Goal: Contribute content: Contribute content

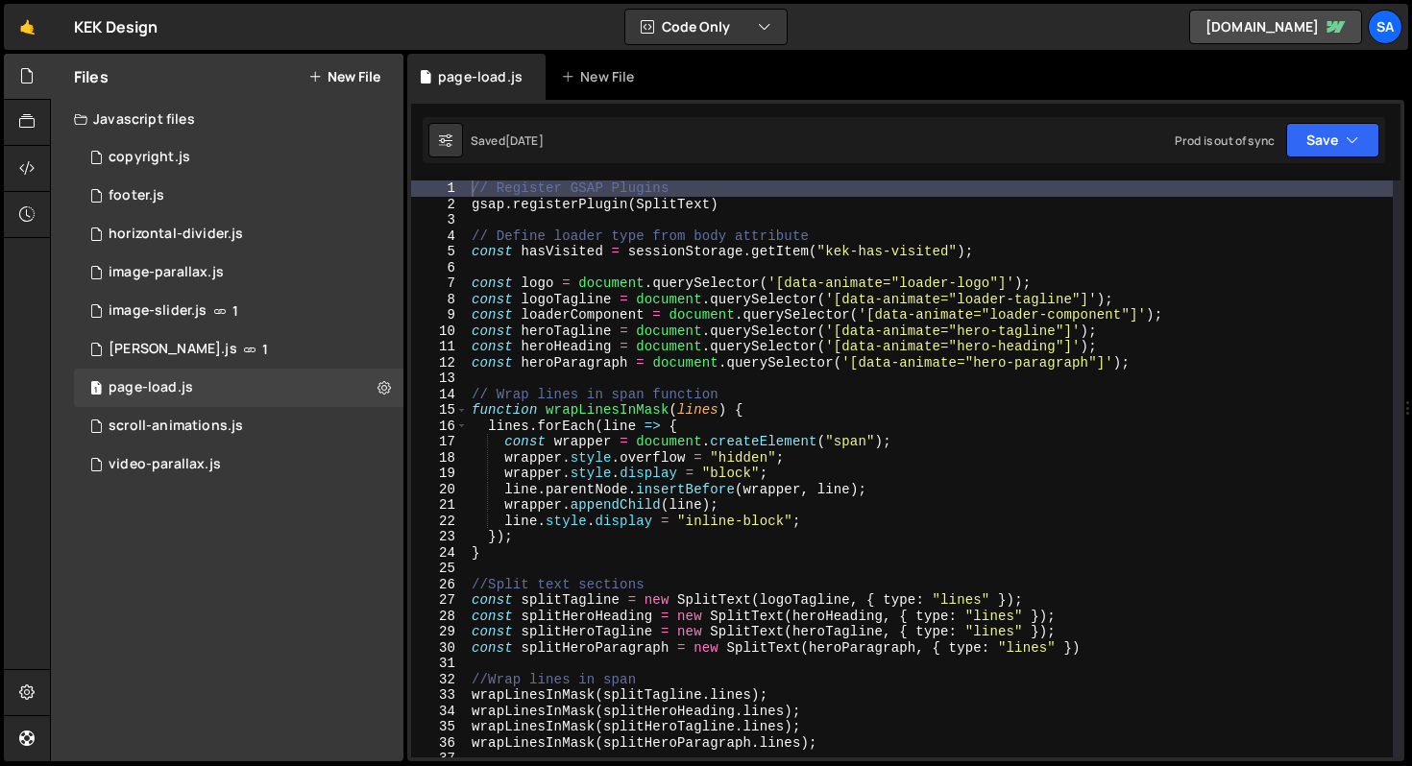
scroll to position [1805, 0]
click at [1391, 28] on div "SA" at bounding box center [1384, 27] width 35 height 35
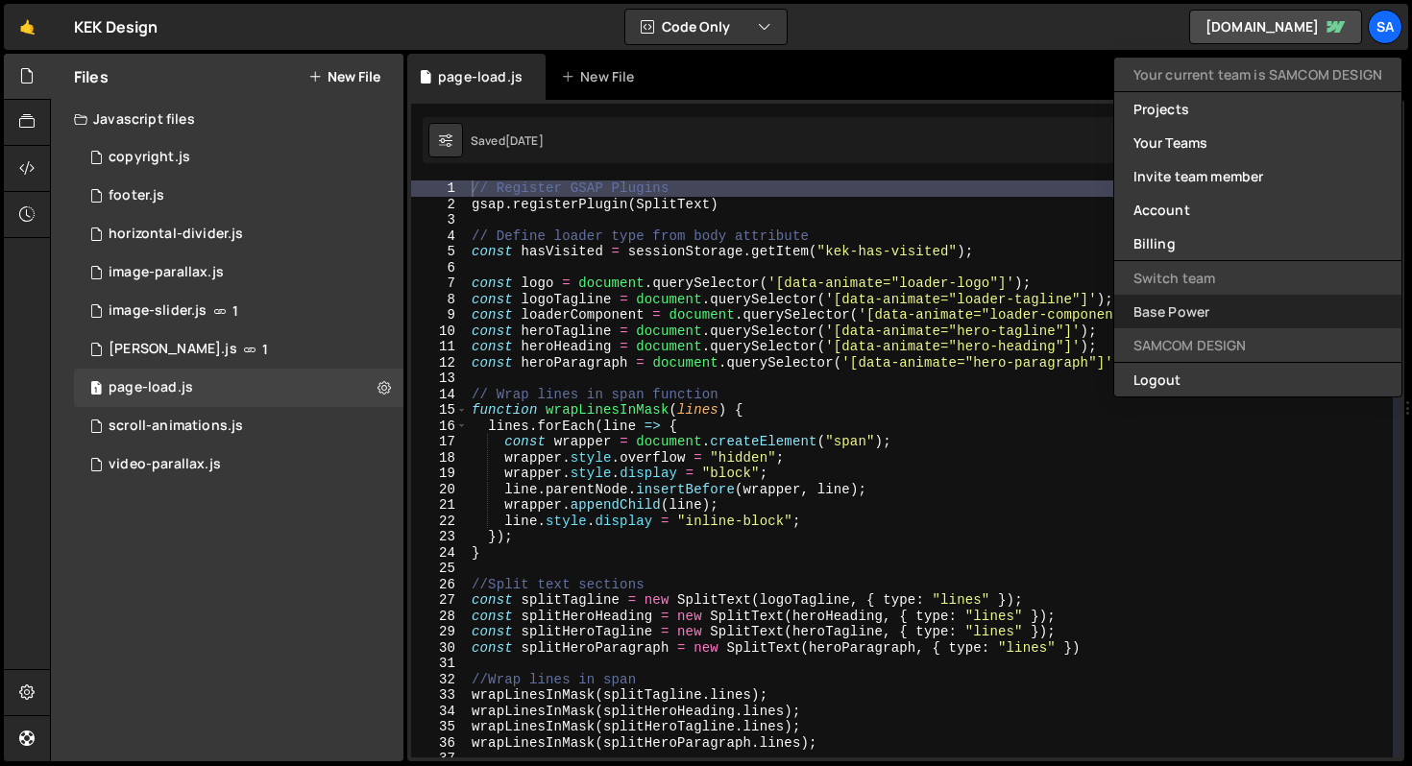
click at [1195, 305] on link "Base Power" at bounding box center [1257, 312] width 287 height 34
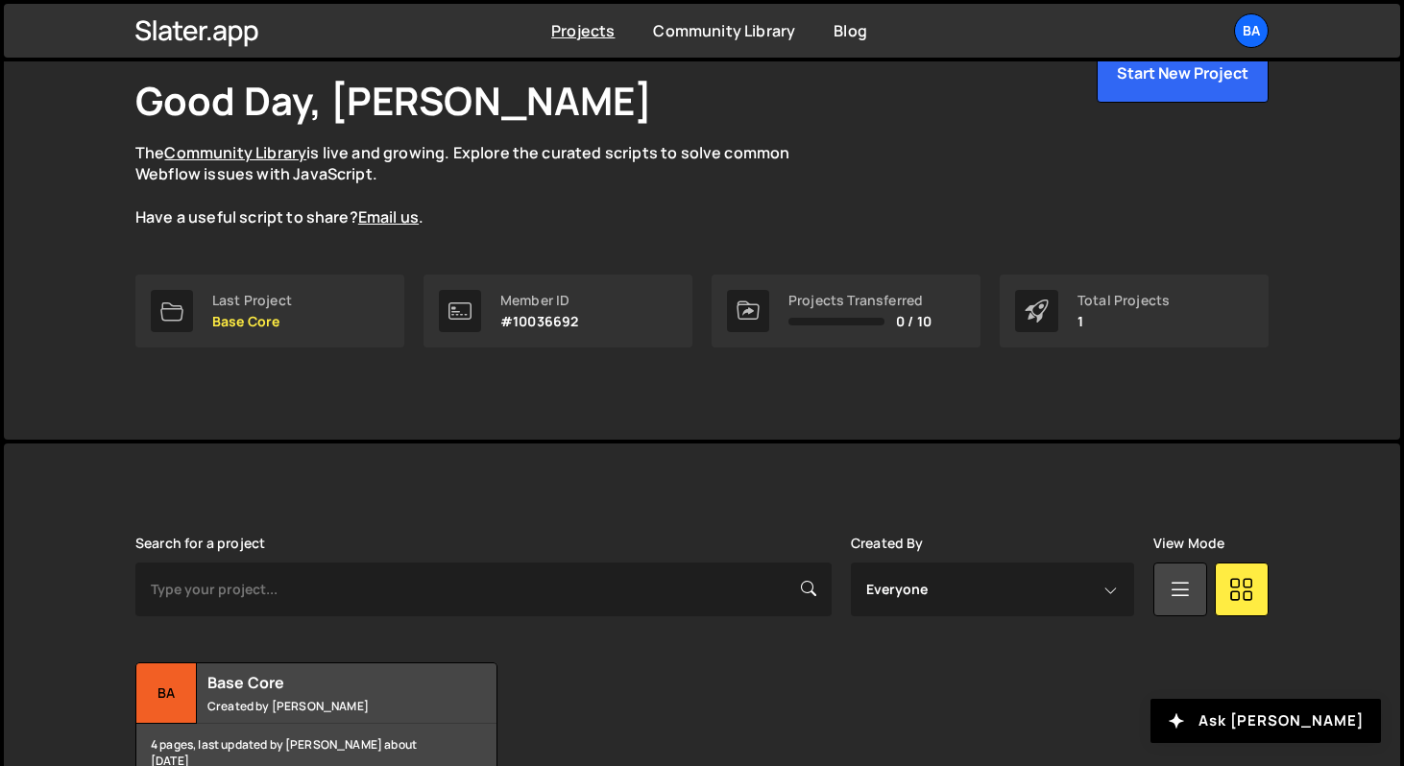
scroll to position [222, 0]
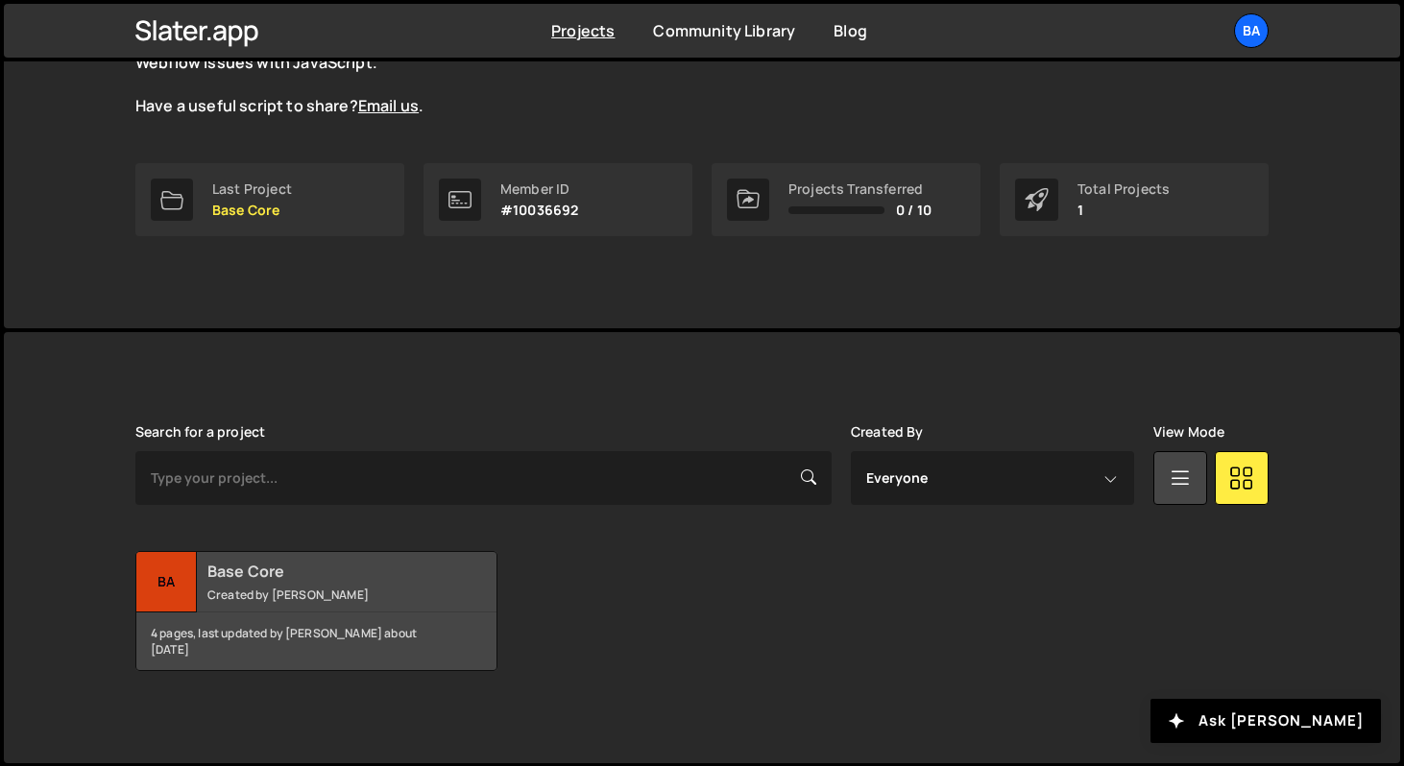
click at [165, 579] on div "Ba" at bounding box center [166, 582] width 60 height 60
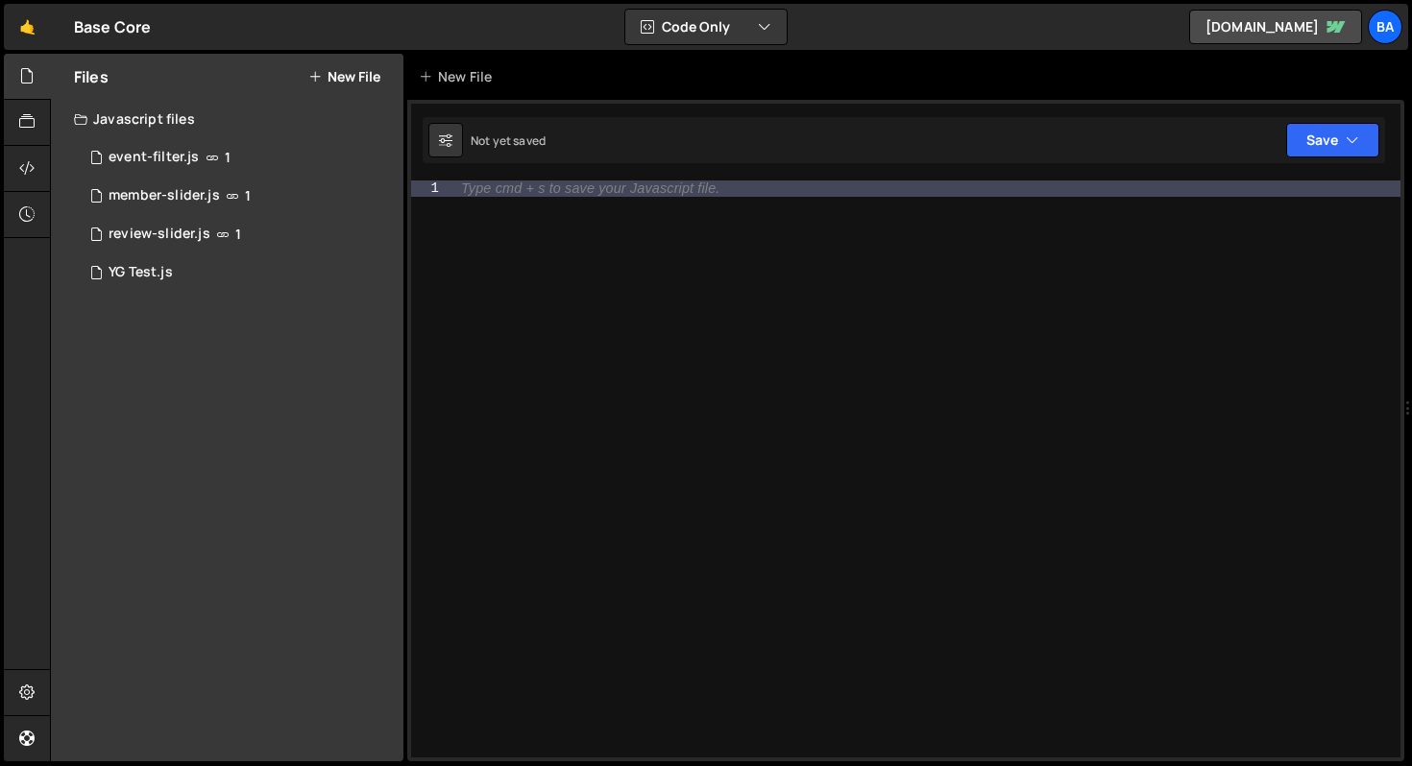
click at [340, 76] on button "New File" at bounding box center [344, 76] width 72 height 15
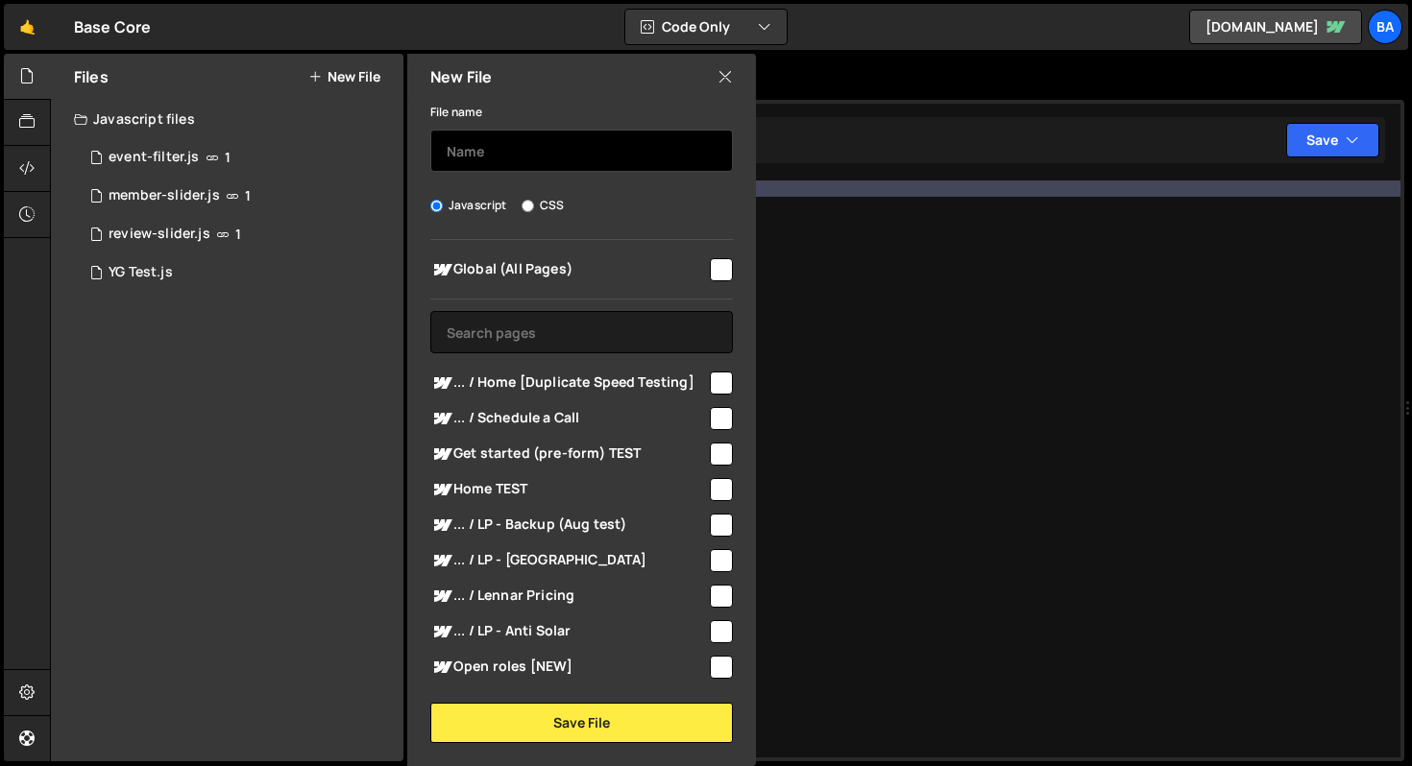
click at [494, 157] on input "text" at bounding box center [581, 151] width 302 height 42
type input "two-up-interaction"
click at [727, 261] on div "Global (All Pages) ... / Home [Duplicate Speed Testing]" at bounding box center [581, 459] width 349 height 439
click at [719, 266] on input "checkbox" at bounding box center [721, 269] width 23 height 23
checkbox input "true"
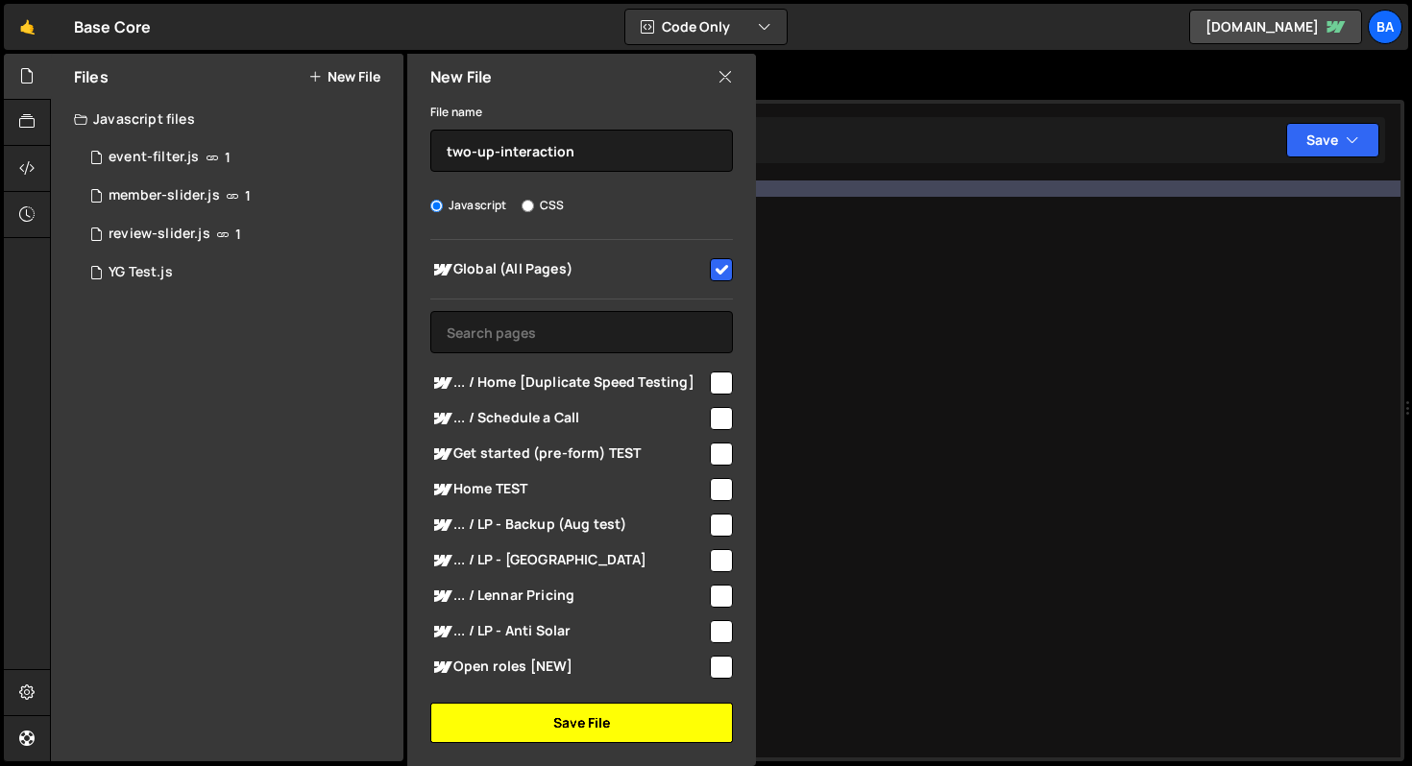
click at [572, 722] on button "Save File" at bounding box center [581, 723] width 302 height 40
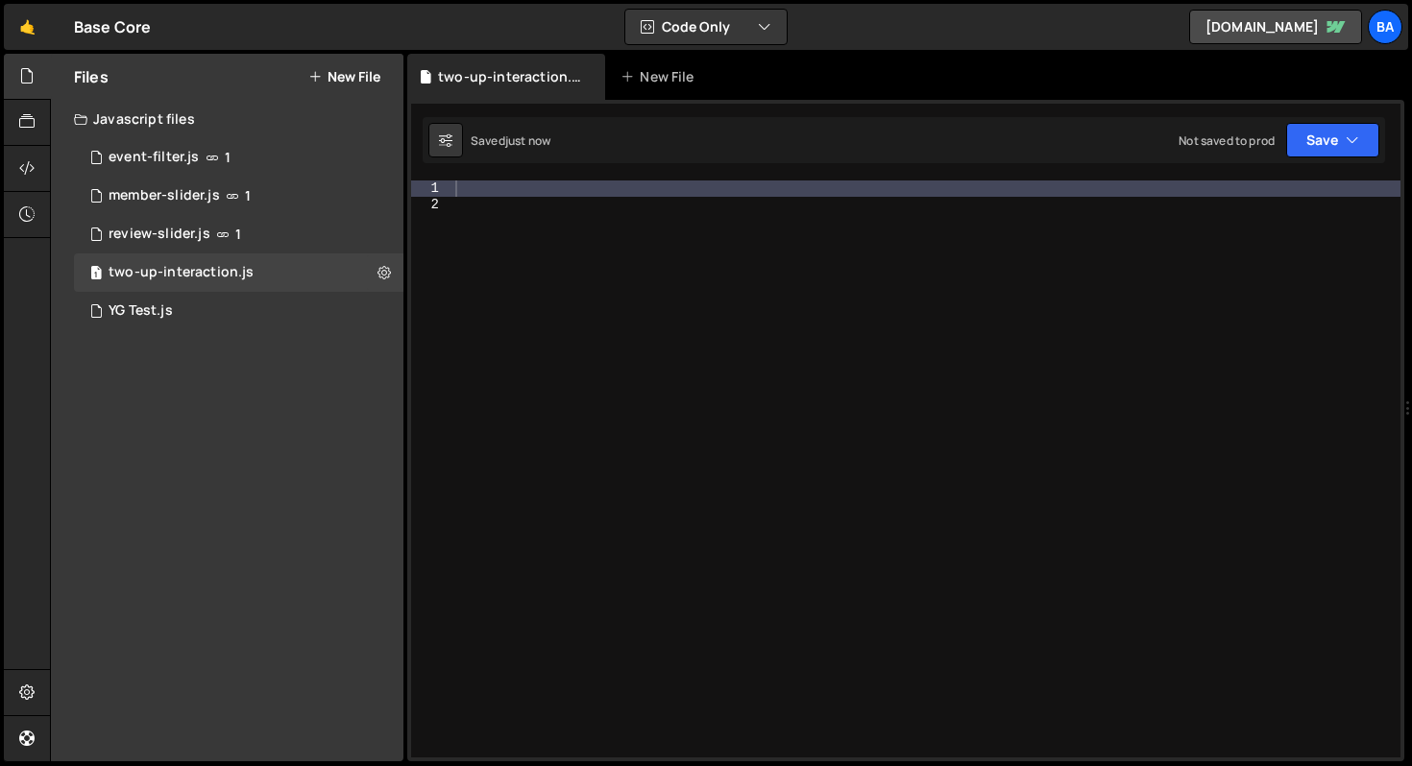
click at [482, 185] on div at bounding box center [925, 485] width 949 height 609
paste textarea "<!-- Two up interaction --> <script>"
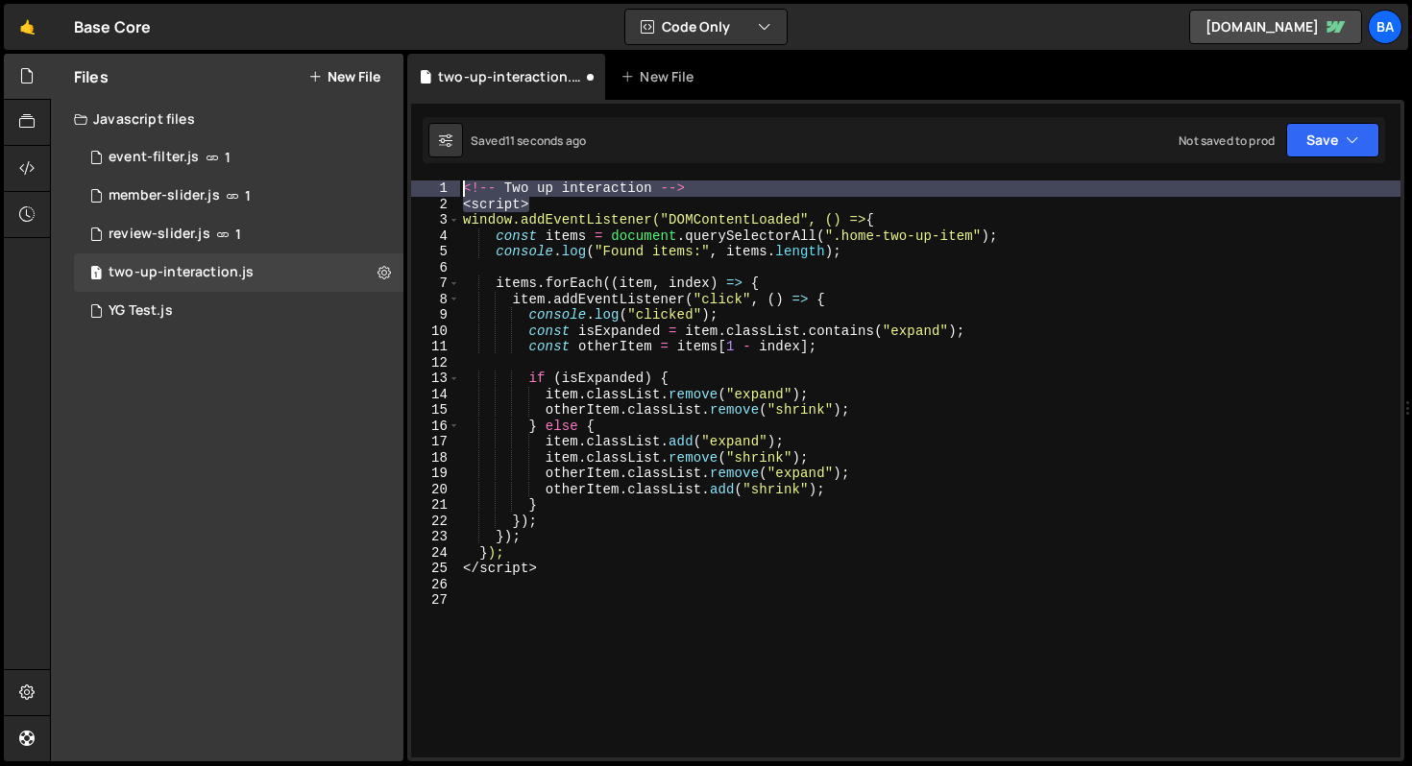
drag, startPoint x: 554, startPoint y: 204, endPoint x: 445, endPoint y: 187, distance: 110.7
click at [445, 187] on div "1 2 3 4 5 6 7 8 9 10 11 12 13 14 15 16 17 18 19 20 21 22 23 24 25 26 27 <!-- Tw…" at bounding box center [905, 469] width 989 height 577
type textarea "<!-- Two up interaction --> <script>"
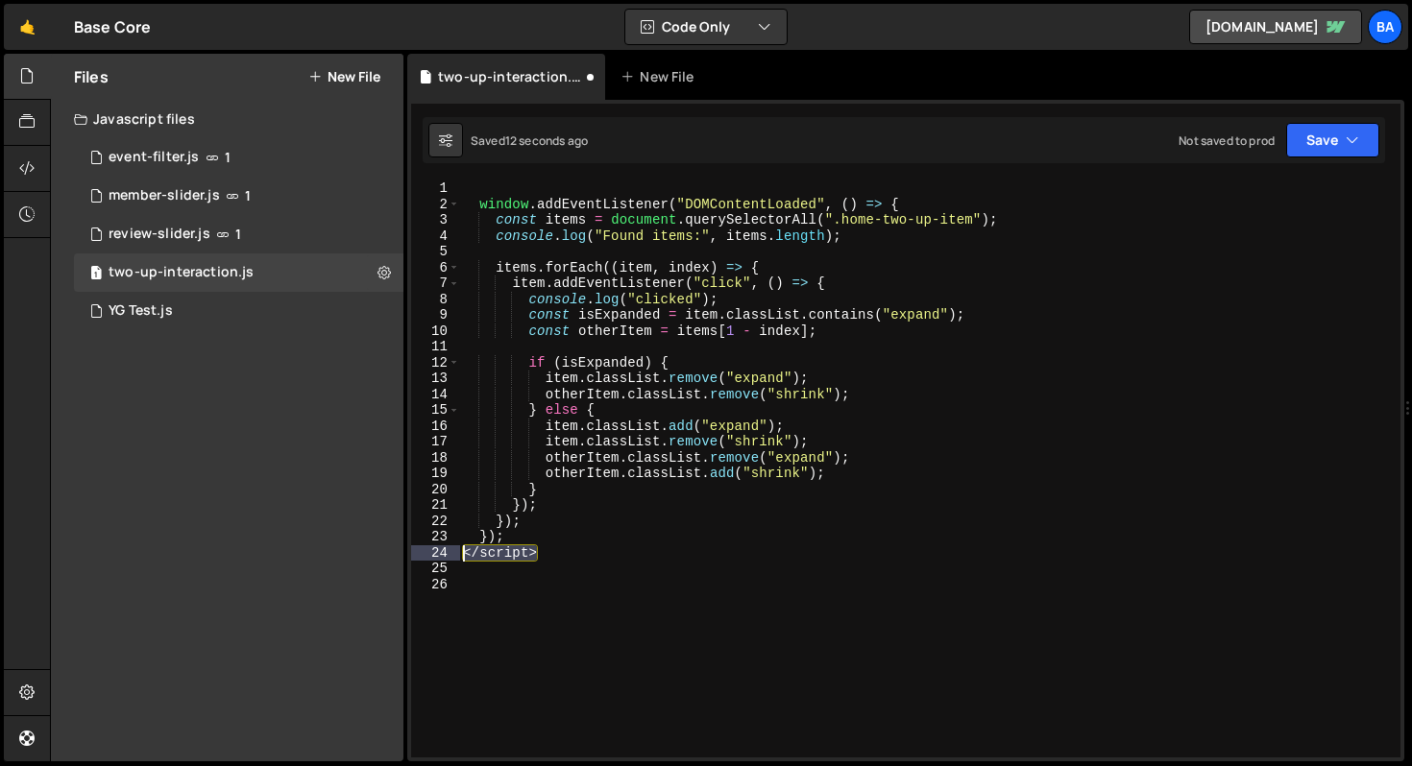
drag, startPoint x: 556, startPoint y: 554, endPoint x: 443, endPoint y: 553, distance: 113.3
click at [443, 553] on div "1 2 3 4 5 6 7 8 9 10 11 12 13 14 15 16 17 18 19 20 21 22 23 24 25 26 window . a…" at bounding box center [905, 469] width 989 height 577
type textarea "</script>"
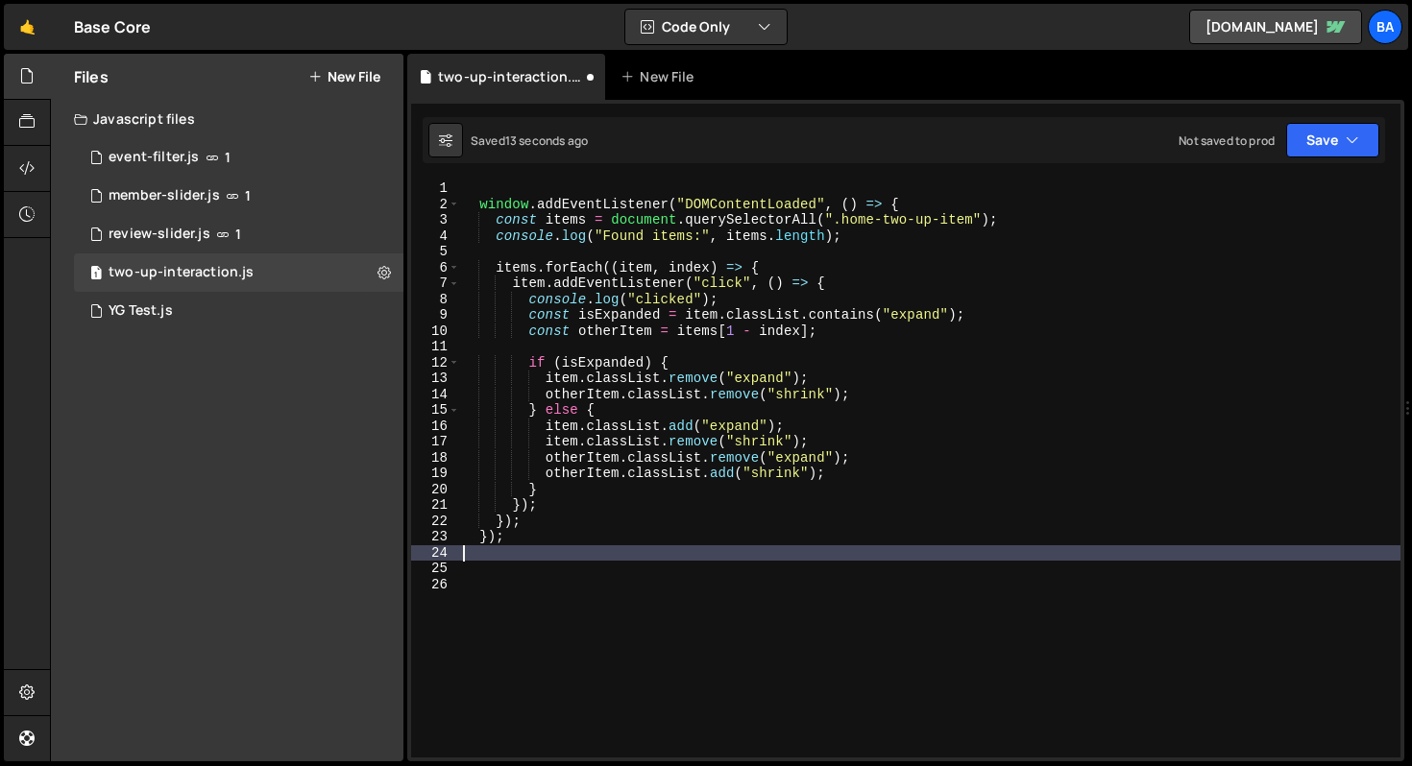
click at [500, 204] on div "window . addEventListener ( "DOMContentLoaded" , ( ) => { const items = documen…" at bounding box center [929, 485] width 941 height 609
type textarea "window.addEventListener("DOMContentLoaded", () => {"
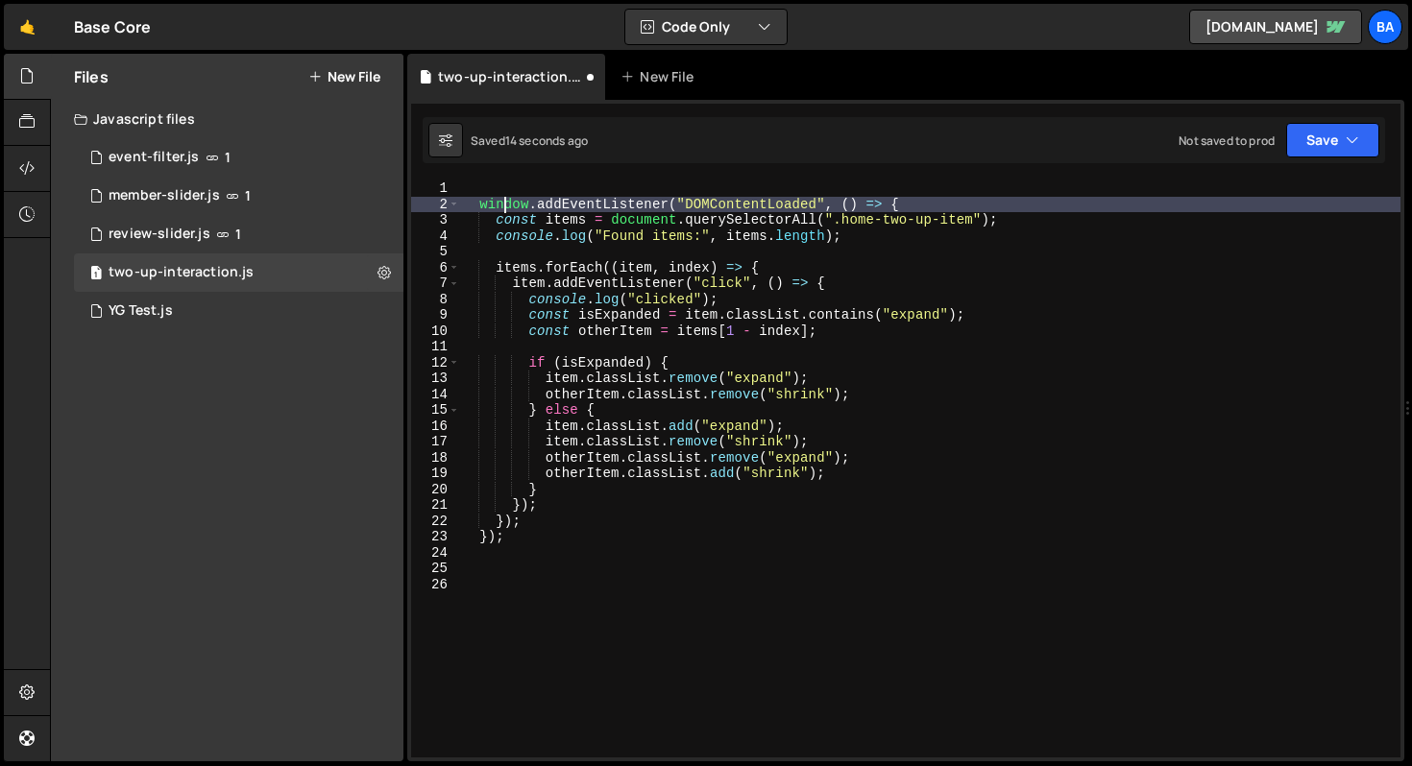
click at [496, 189] on div "window . addEventListener ( "DOMContentLoaded" , ( ) => { const items = documen…" at bounding box center [929, 485] width 941 height 609
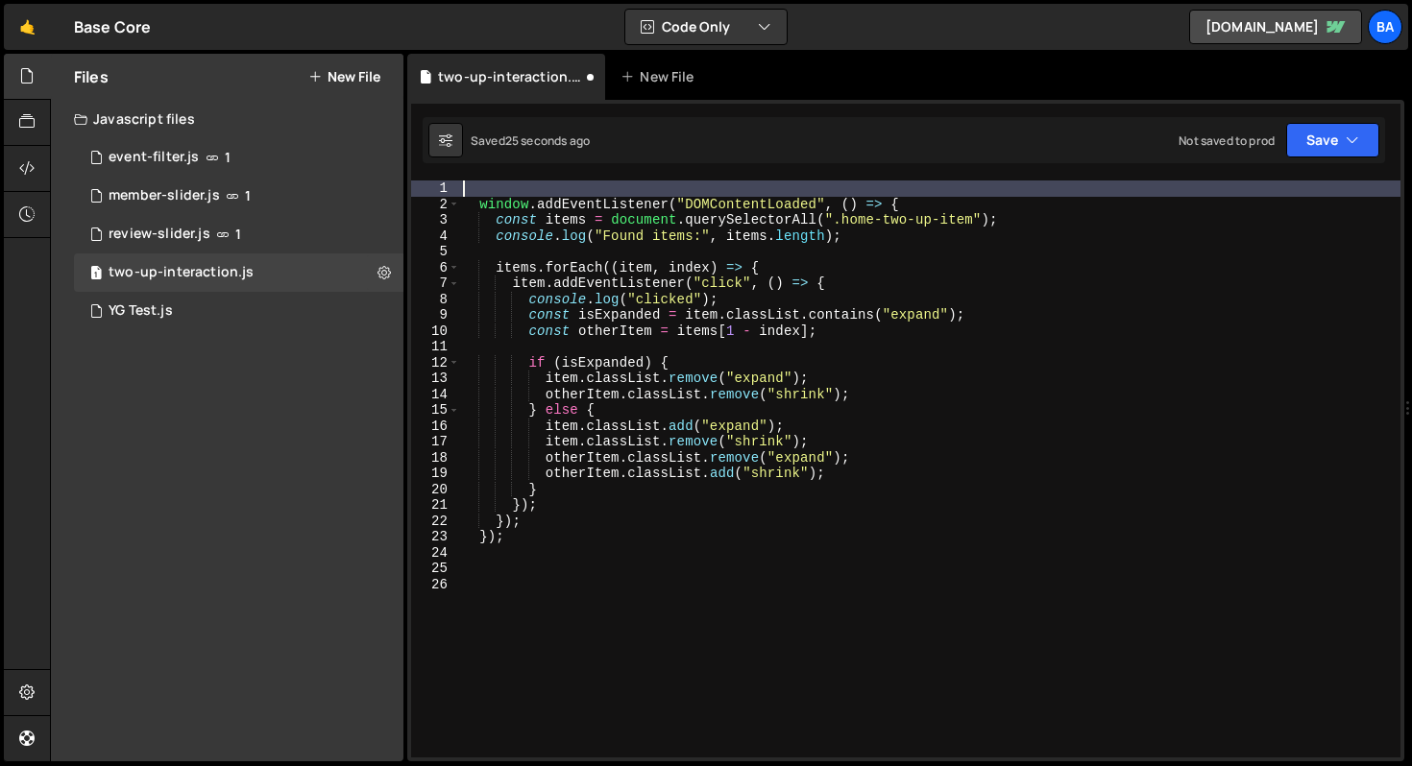
click at [485, 188] on div "window . addEventListener ( "DOMContentLoaded" , ( ) => { const items = documen…" at bounding box center [929, 485] width 941 height 609
paste textarea "if (document.querySelector('.home-two-up-item')) {"
type textarea "if (document.querySelector('.home-two-up-item')) {"
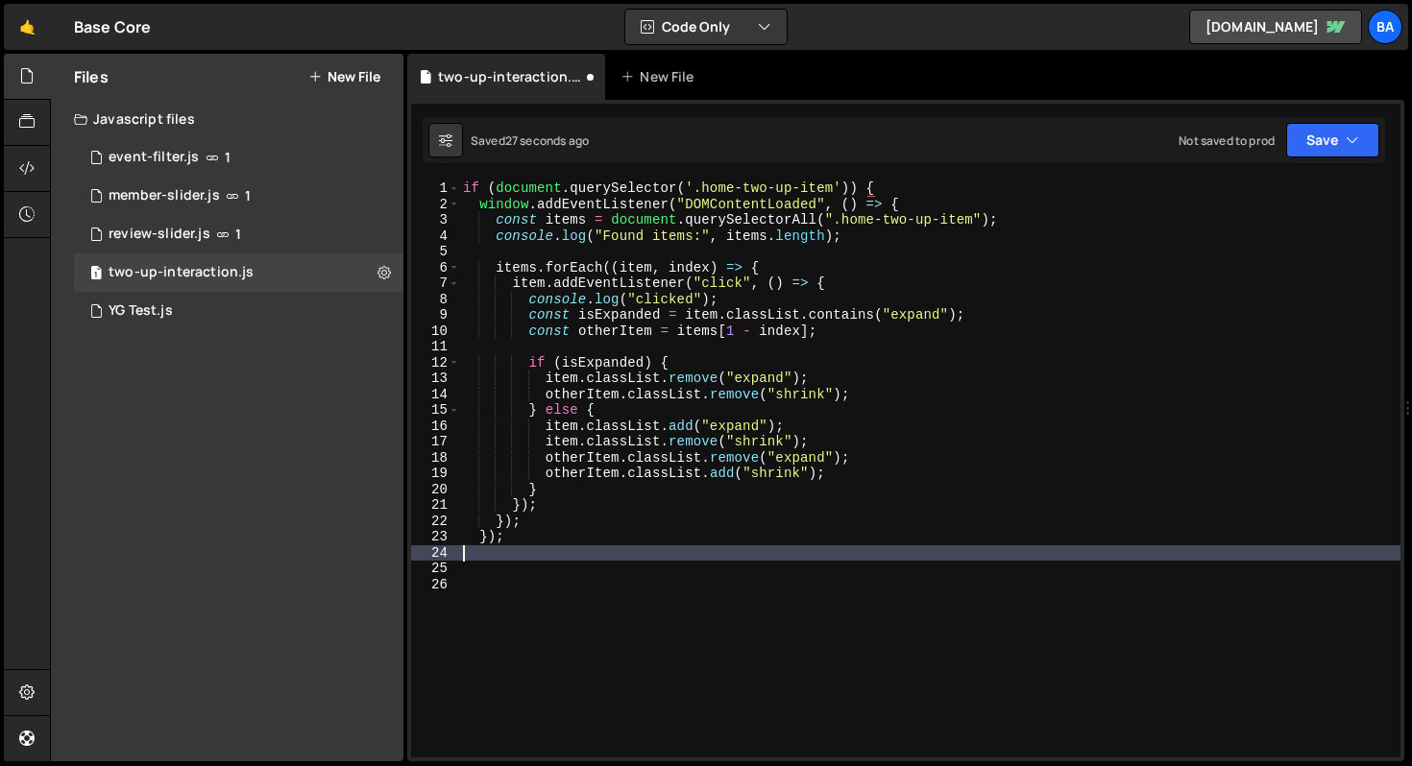
click at [499, 554] on div "if ( document . querySelector ( '.home-two-up-item' )) { window . addEventListe…" at bounding box center [929, 485] width 941 height 609
click at [1340, 141] on button "Save" at bounding box center [1332, 140] width 93 height 35
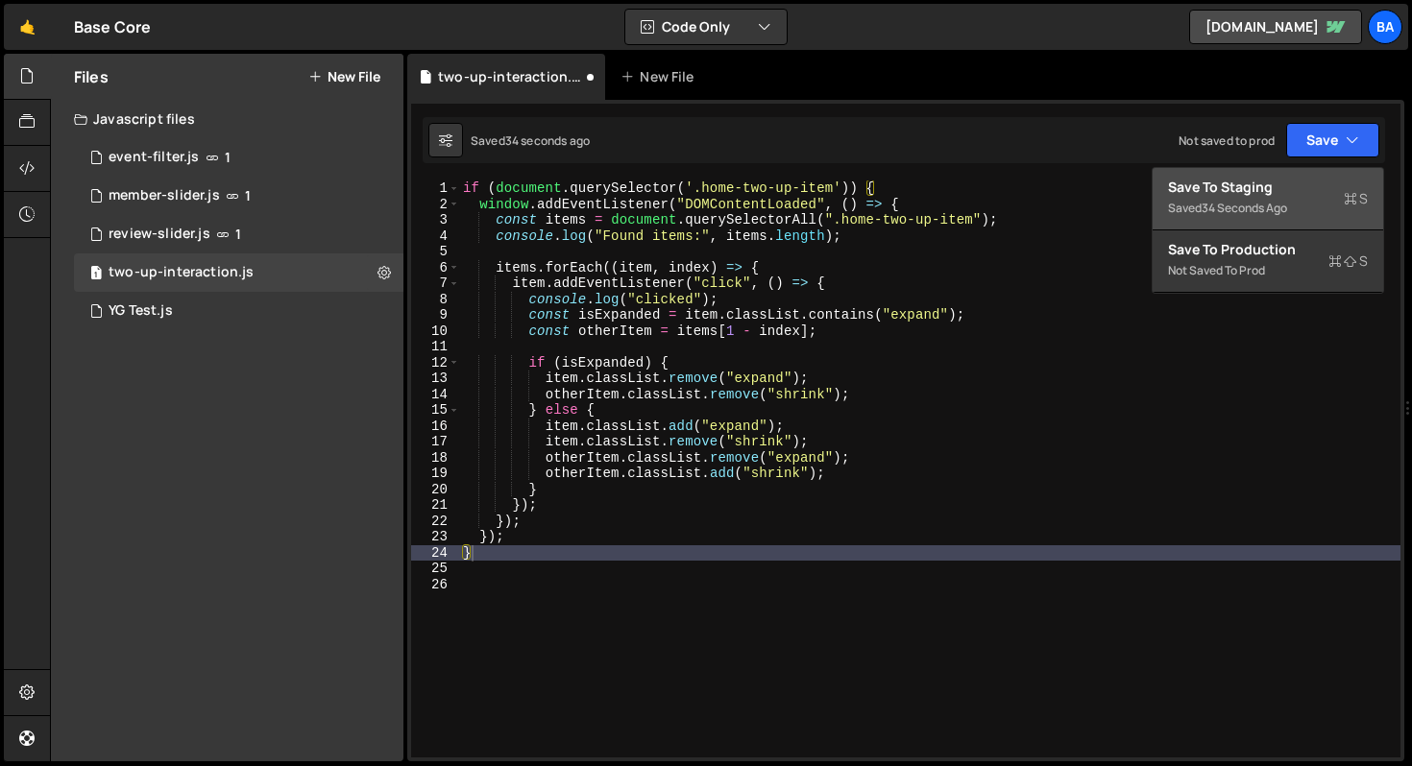
click at [1268, 186] on div "Save to Staging S" at bounding box center [1268, 187] width 200 height 19
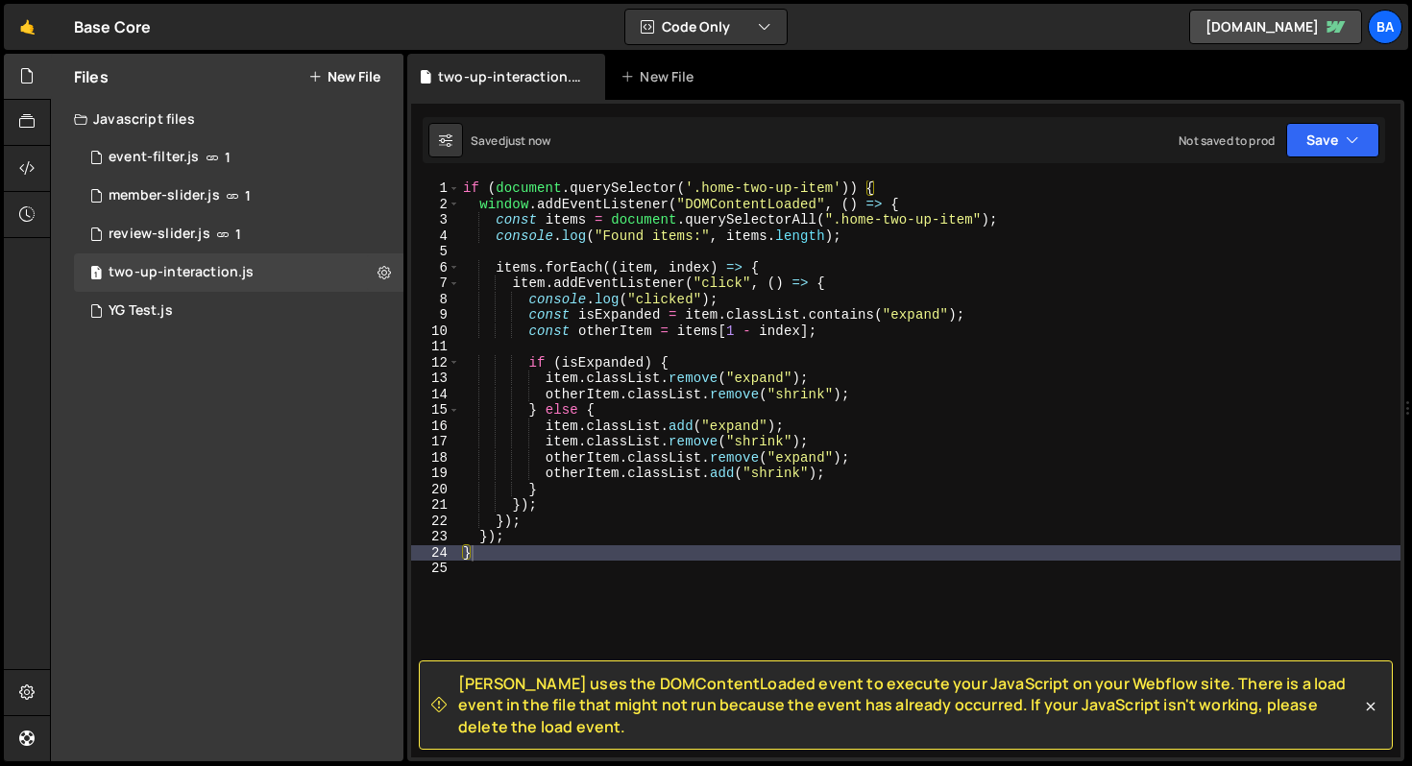
type textarea "window.addEventListener("DOMContentLoaded", () => {"
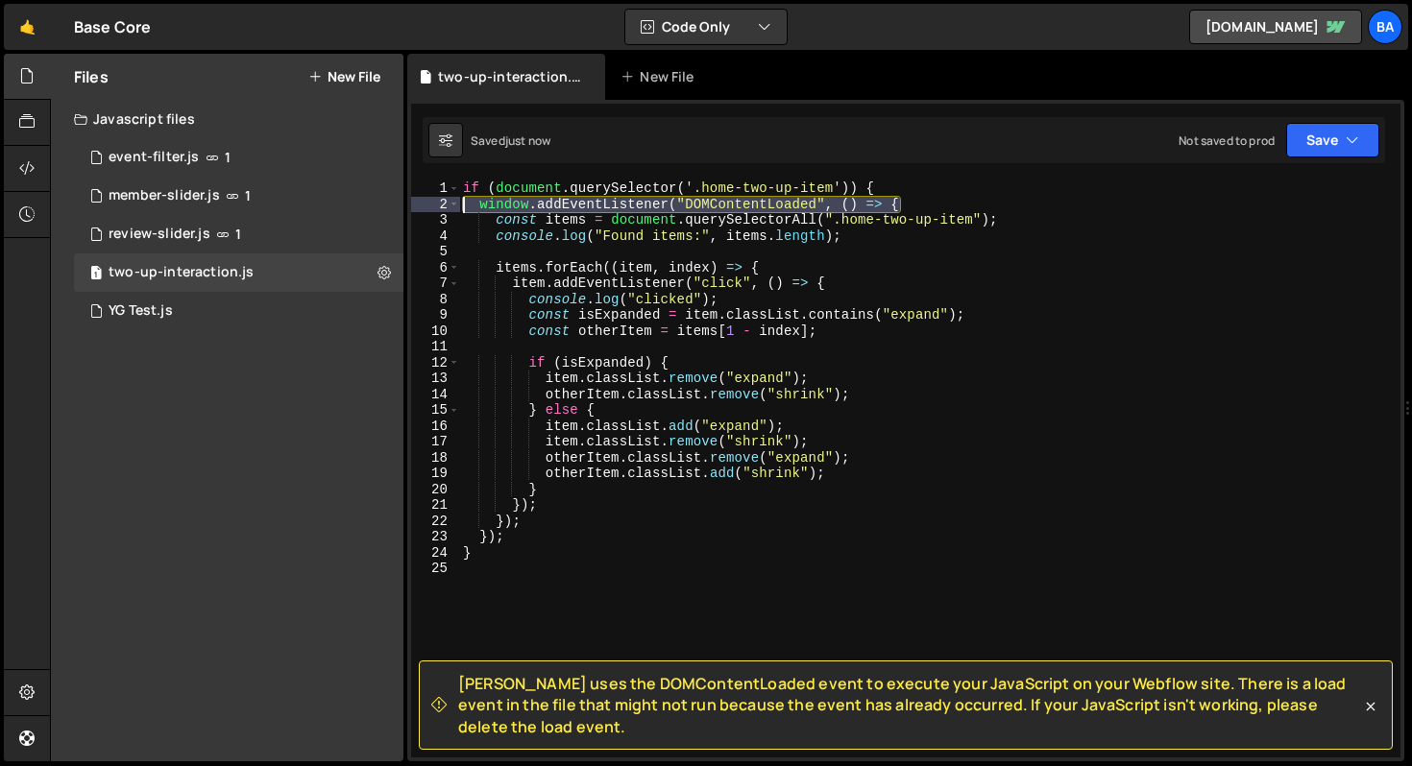
drag, startPoint x: 902, startPoint y: 205, endPoint x: 446, endPoint y: 200, distance: 456.1
click at [446, 200] on div "window.addEventListener("DOMContentLoaded", () => { 1 2 3 4 5 6 7 8 9 10 11 12 …" at bounding box center [905, 469] width 989 height 577
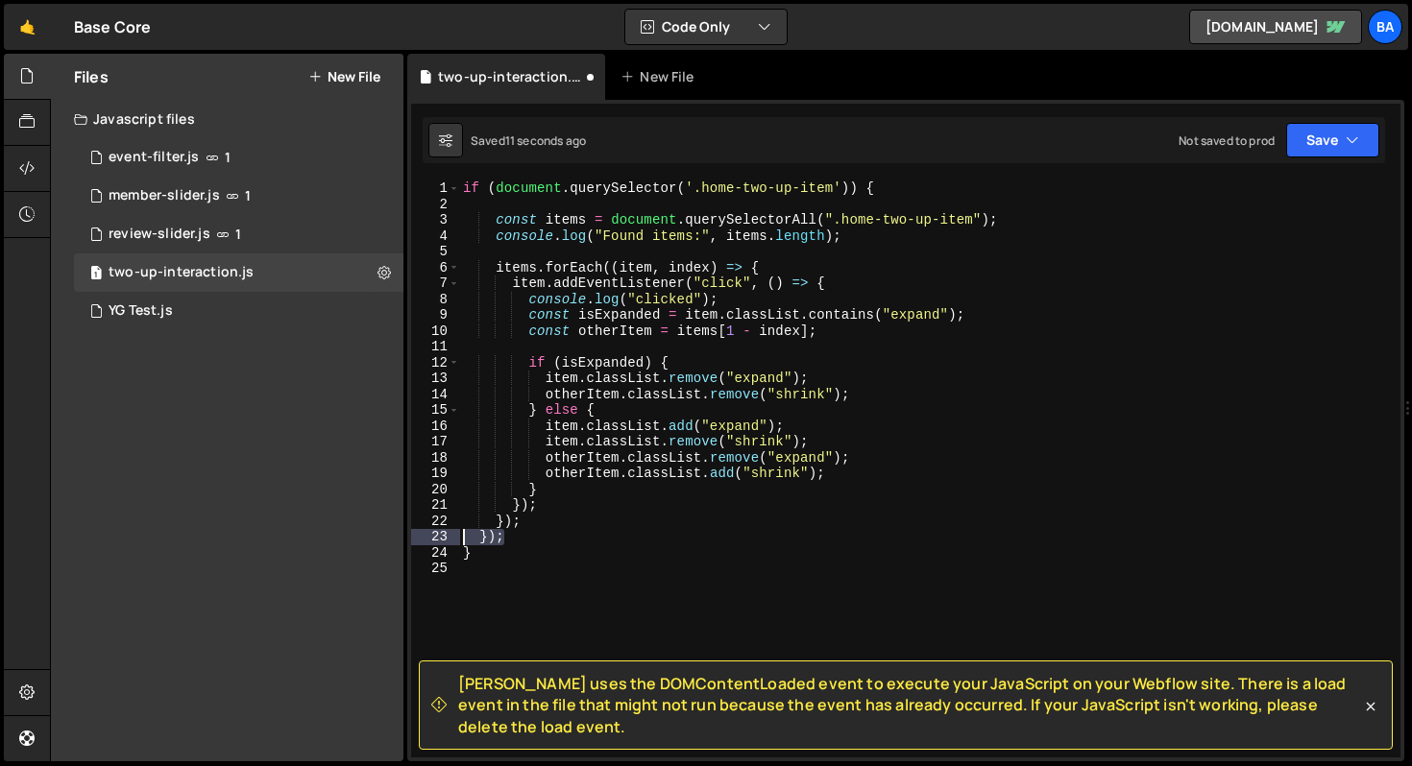
drag, startPoint x: 522, startPoint y: 540, endPoint x: 424, endPoint y: 532, distance: 98.2
click at [424, 532] on div "1 2 3 4 5 6 7 8 9 10 11 12 13 14 15 16 17 18 19 20 21 22 23 24 25 if ( document…" at bounding box center [905, 469] width 989 height 577
type textarea "});"
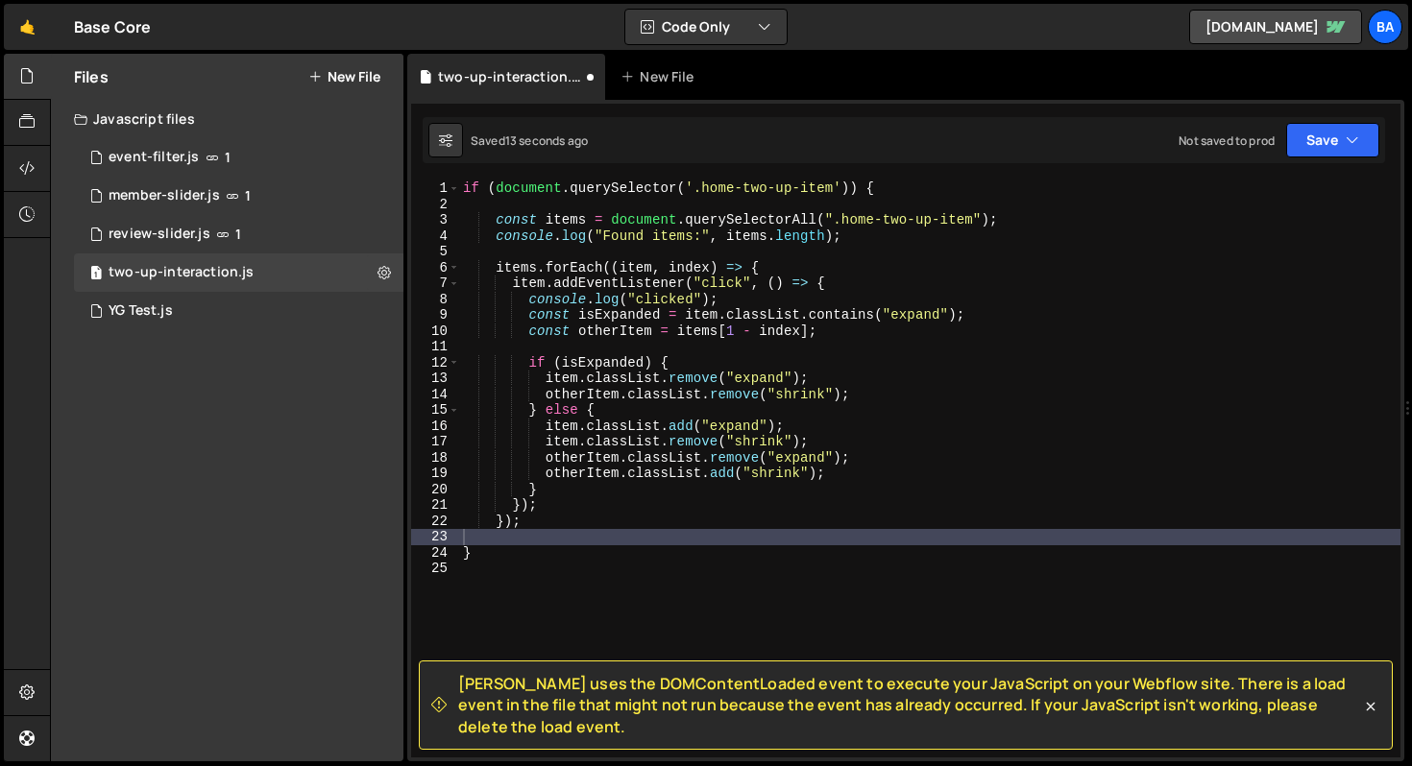
click at [1331, 158] on div "Saved 13 seconds ago Not saved to prod Upgrade to Edit Save Save to Staging S S…" at bounding box center [903, 140] width 962 height 46
click at [1326, 140] on button "Save" at bounding box center [1332, 140] width 93 height 35
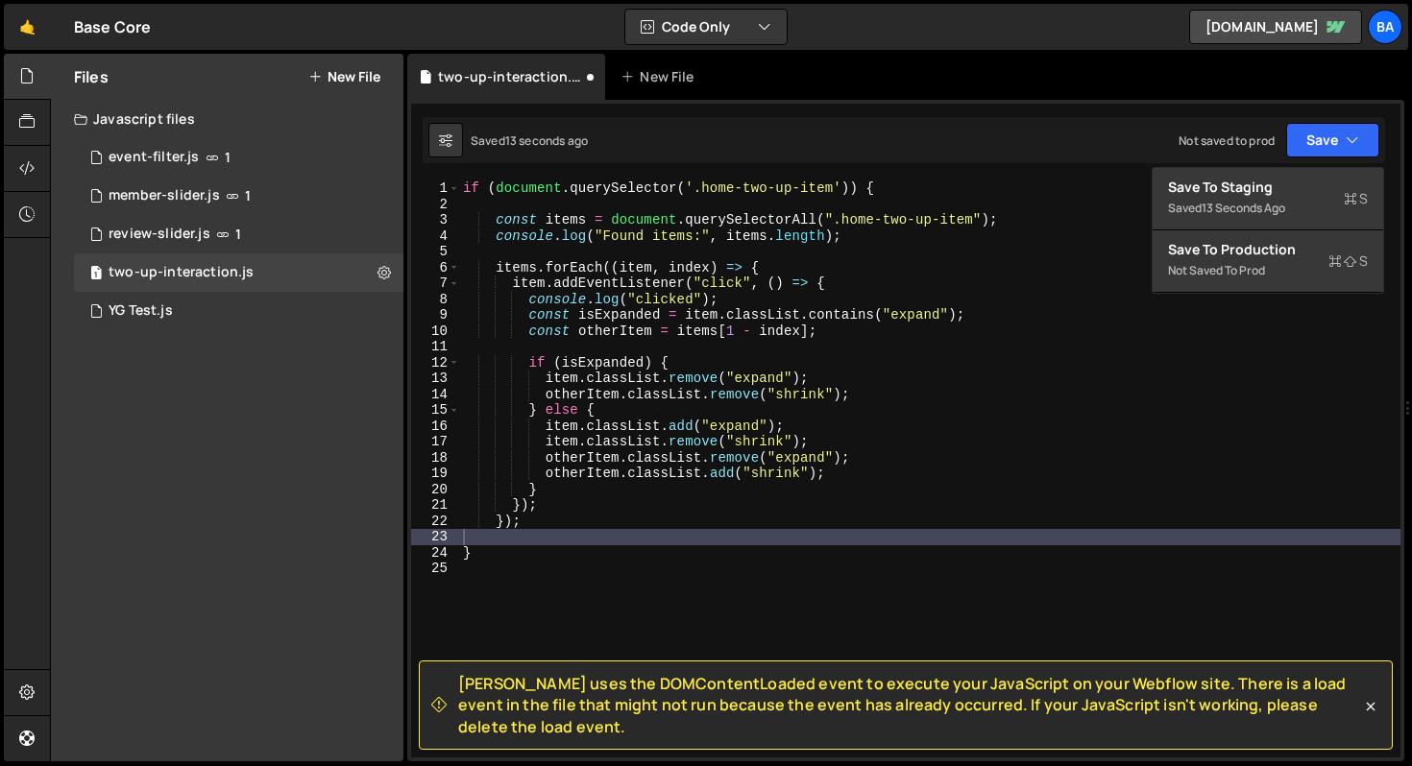
click at [1287, 166] on div "[PERSON_NAME] uses the DOMContentLoaded event to execute your JavaScript on you…" at bounding box center [905, 431] width 997 height 662
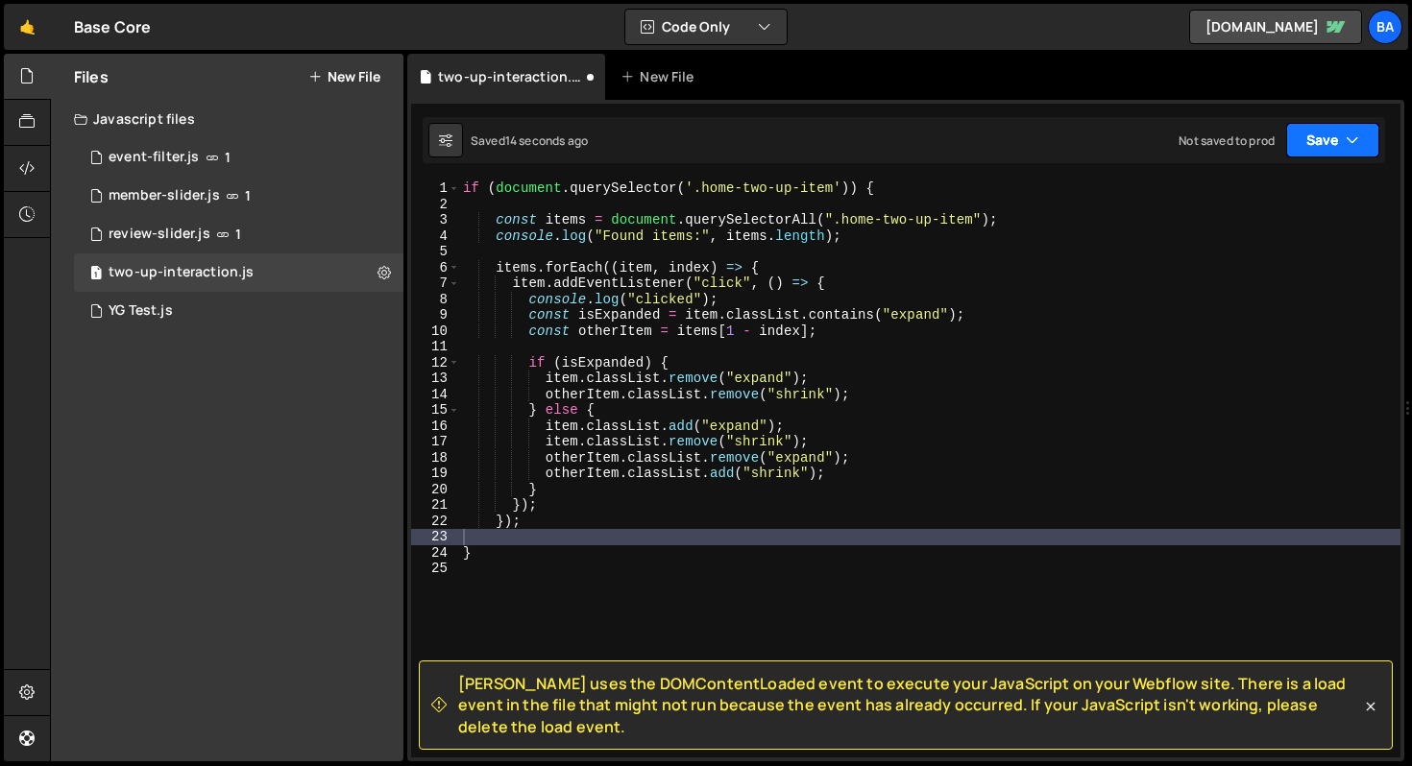
click at [1324, 153] on button "Save" at bounding box center [1332, 140] width 93 height 35
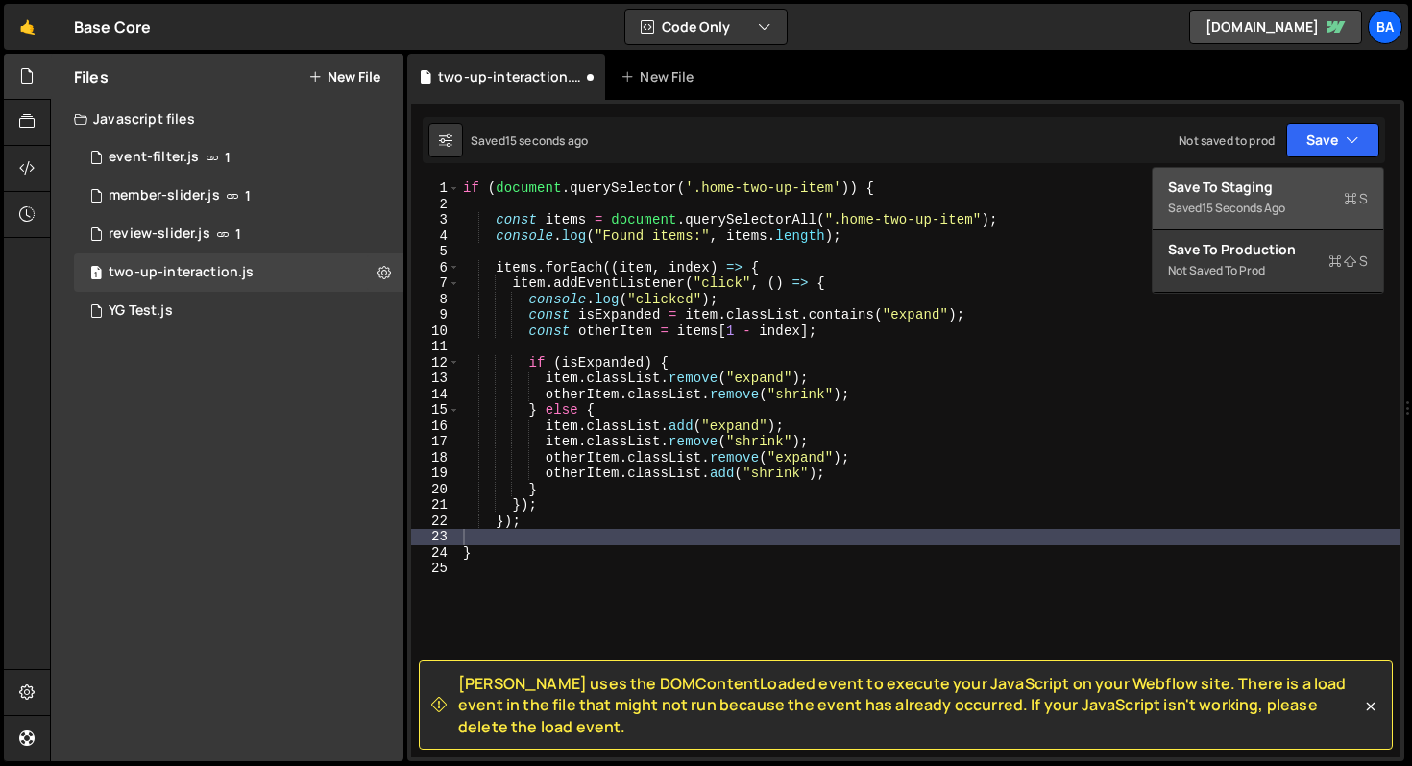
click at [1274, 207] on div "15 seconds ago" at bounding box center [1243, 208] width 84 height 16
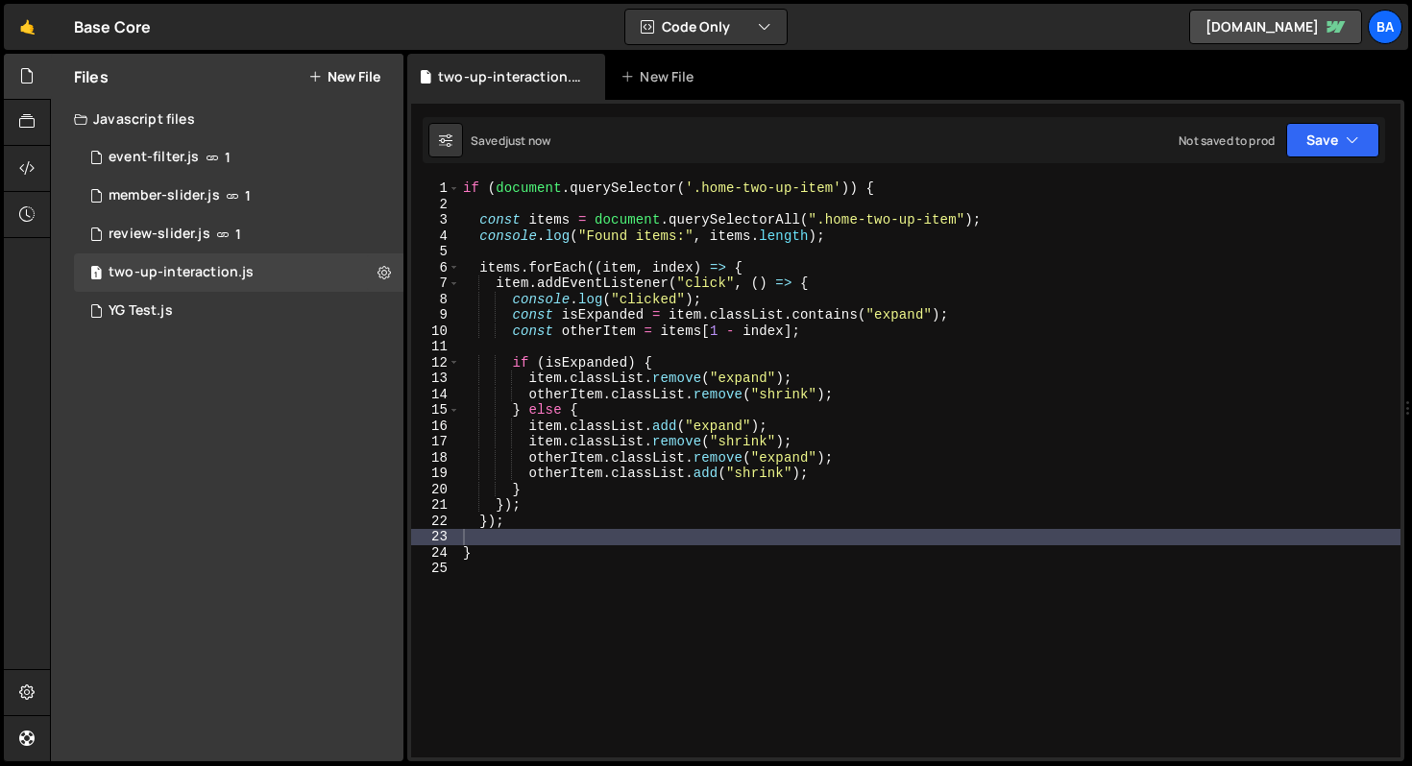
click at [501, 204] on div "if ( document . querySelector ( '.home-two-up-item' )) { const items = document…" at bounding box center [929, 485] width 941 height 609
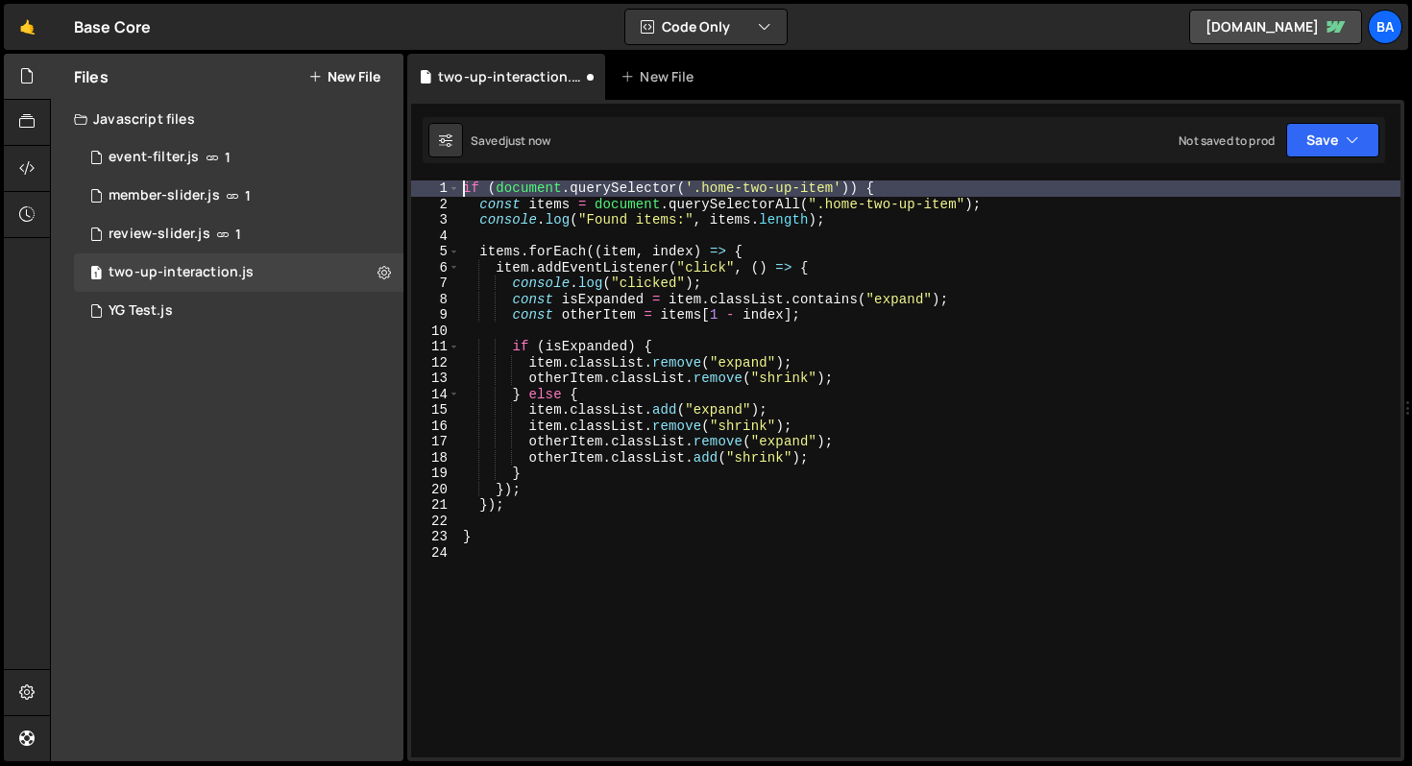
click at [467, 186] on div "if ( document . querySelector ( '.home-two-up-item' )) { const items = document…" at bounding box center [929, 485] width 941 height 609
type textarea "if (document.querySelector('.home-two-up-item')) {"
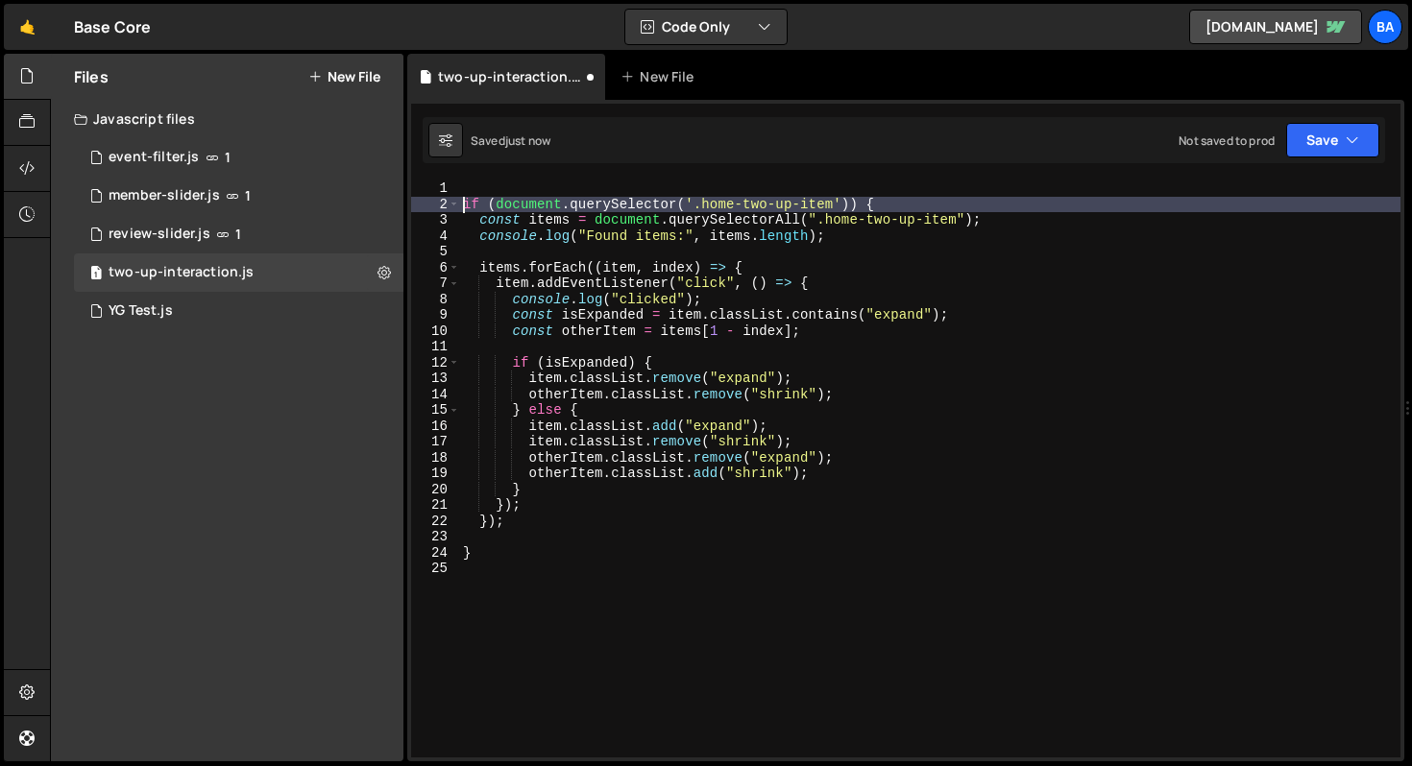
click at [471, 186] on div "if ( document . querySelector ( '.home-two-up-item' )) { const items = document…" at bounding box center [929, 485] width 941 height 609
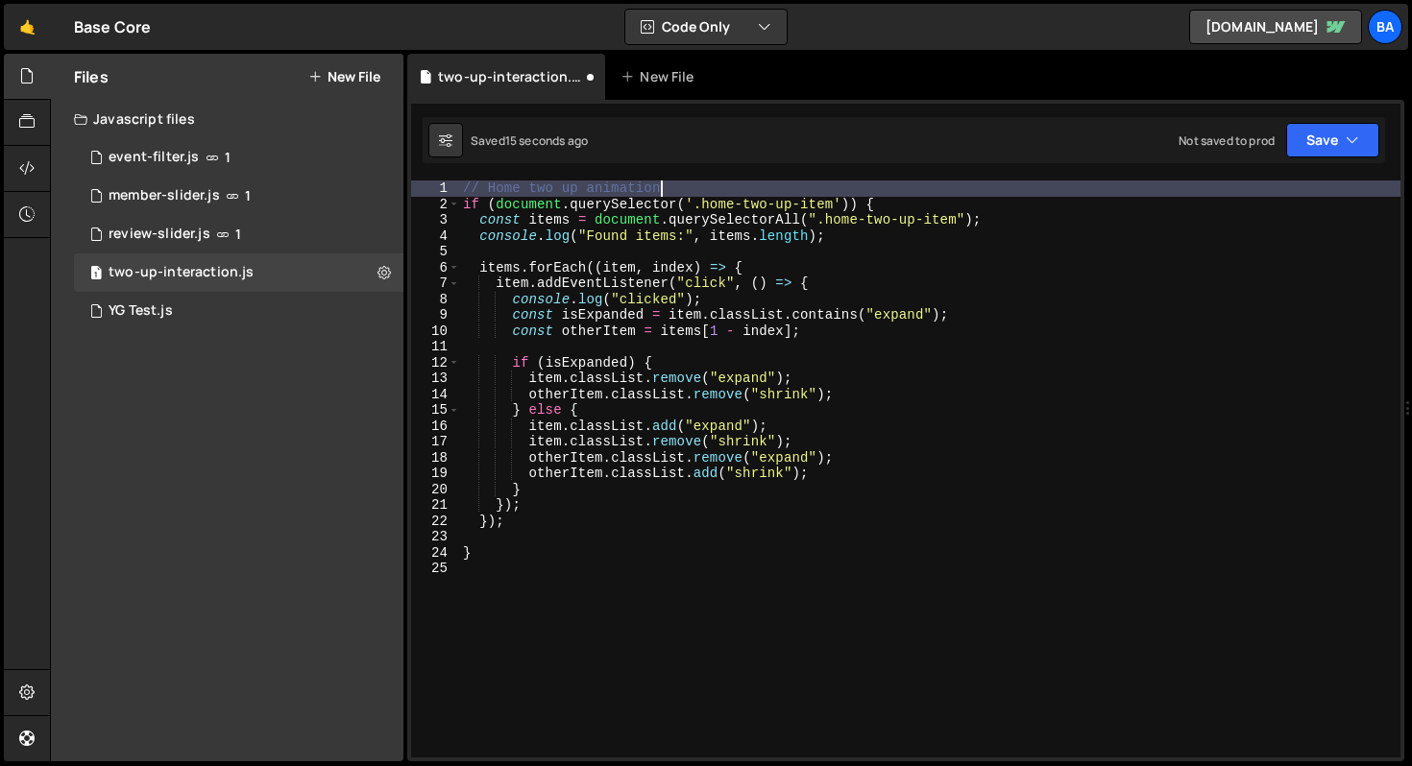
scroll to position [0, 12]
click at [902, 217] on div "// Home two up animation if ( document . querySelector ( '.home-two-up-item' ))…" at bounding box center [929, 485] width 941 height 609
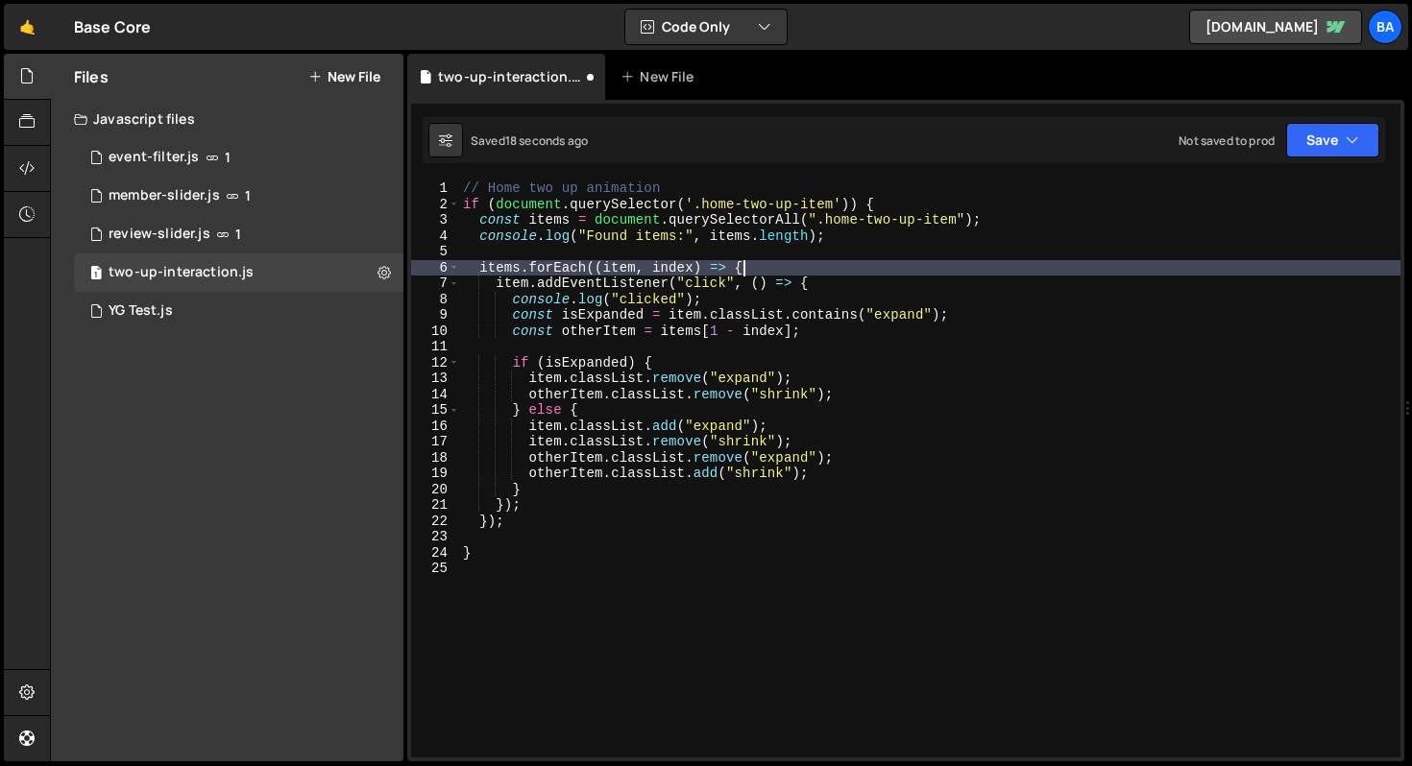
click at [873, 269] on div "// Home two up animation if ( document . querySelector ( '.home-two-up-item' ))…" at bounding box center [929, 485] width 941 height 609
click at [1161, 487] on div "// Home two up animation if ( document . querySelector ( '.home-two-up-item' ))…" at bounding box center [929, 485] width 941 height 609
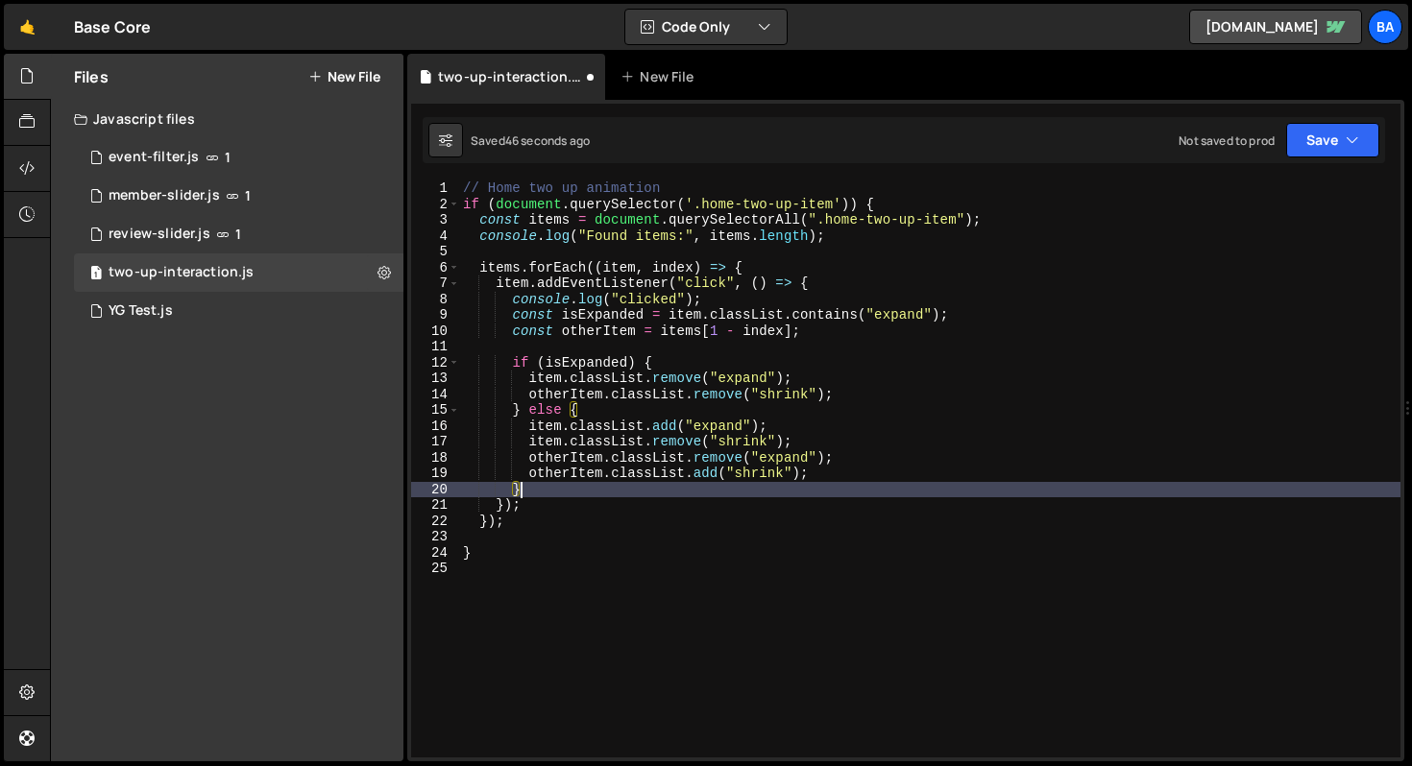
scroll to position [0, 3]
click at [1344, 128] on button "Save" at bounding box center [1332, 140] width 93 height 35
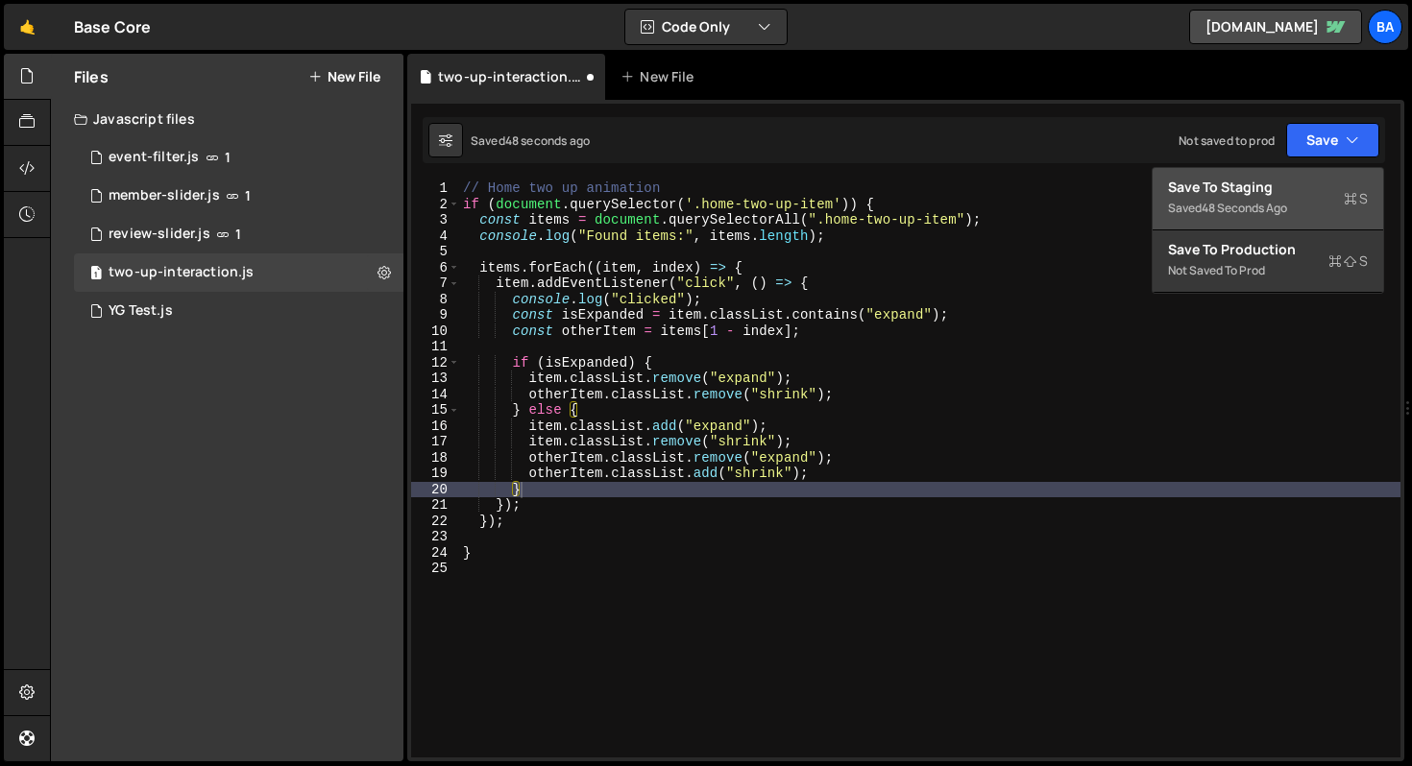
click at [1296, 193] on div "Save to Staging S" at bounding box center [1268, 187] width 200 height 19
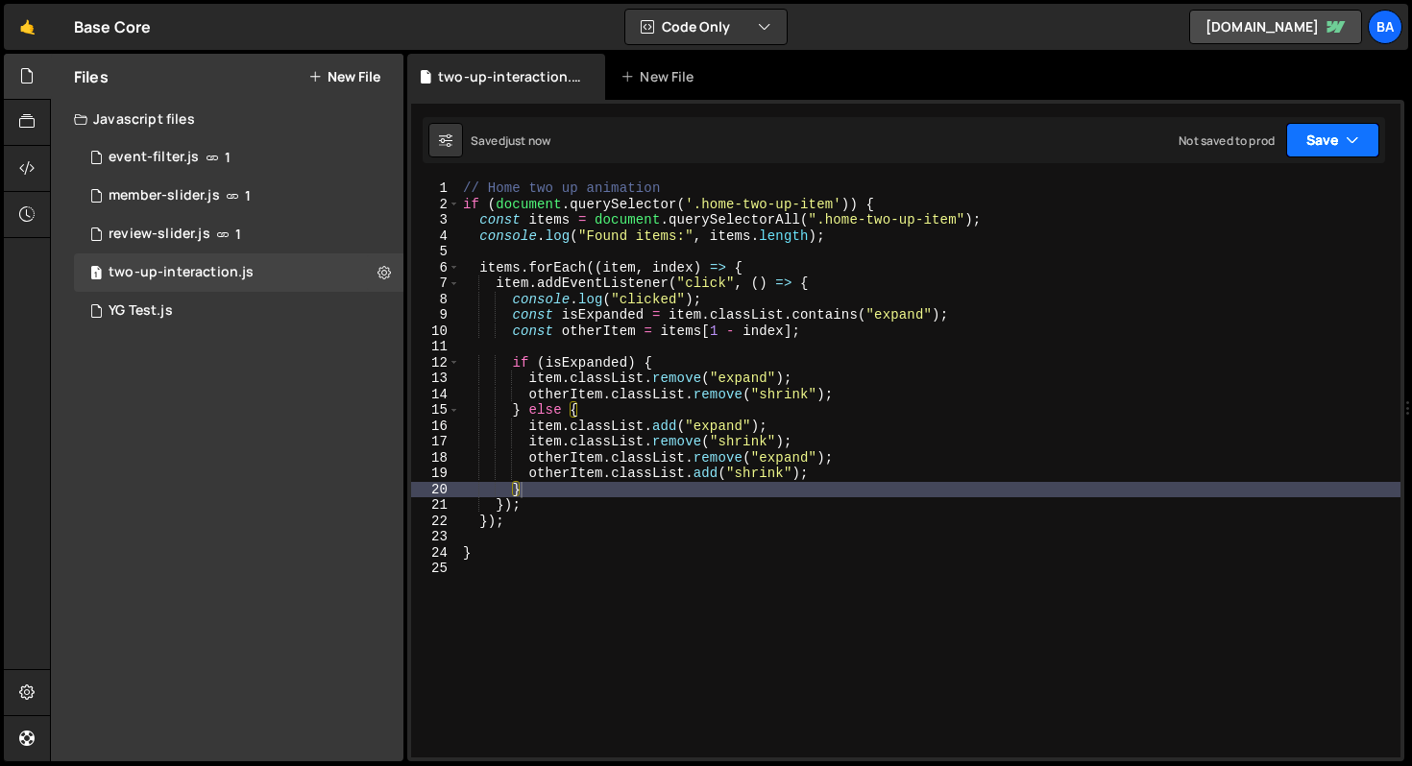
click at [1309, 139] on button "Save" at bounding box center [1332, 140] width 93 height 35
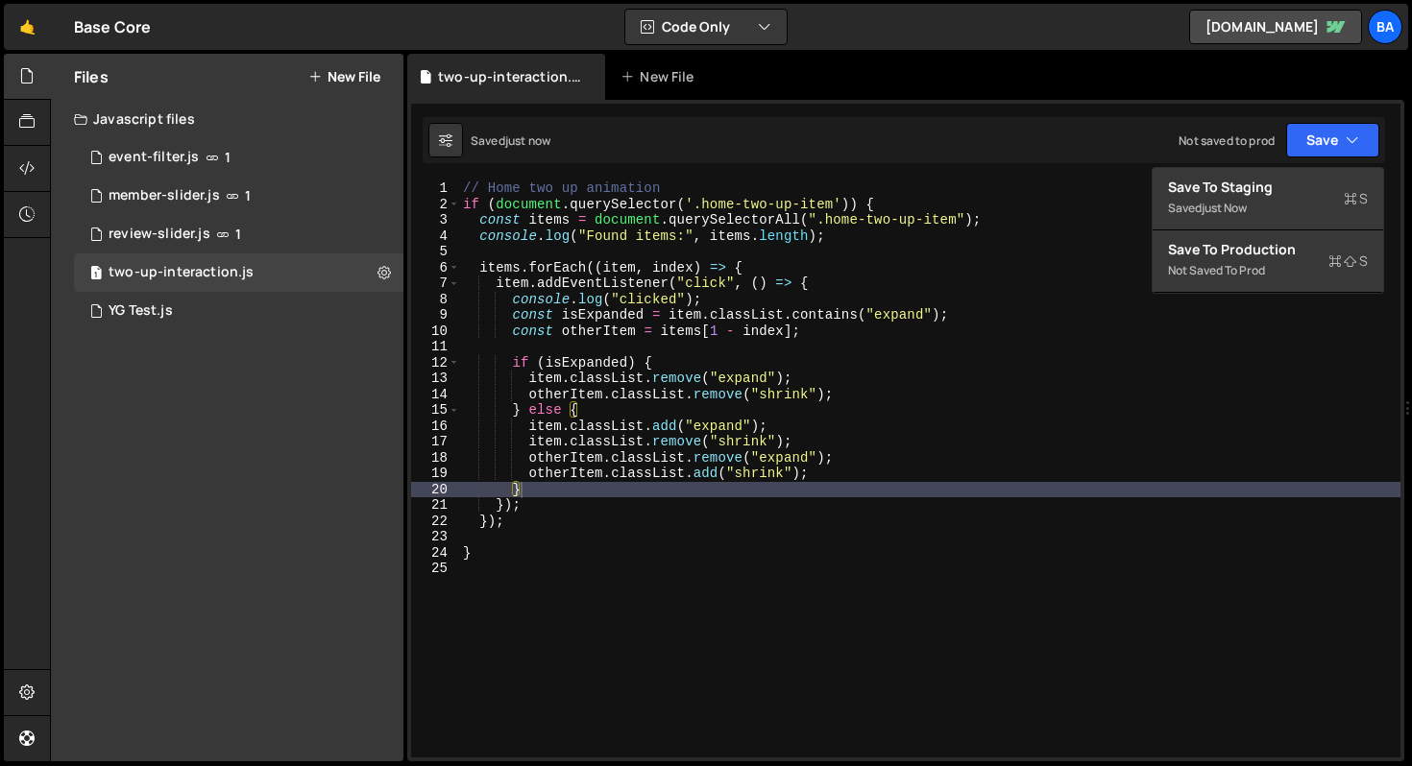
type textarea "item.classList.add("expand");"
click at [873, 421] on div "// Home two up animation if ( document . querySelector ( '.home-two-up-item' ))…" at bounding box center [929, 485] width 941 height 609
